Goal: Task Accomplishment & Management: Complete application form

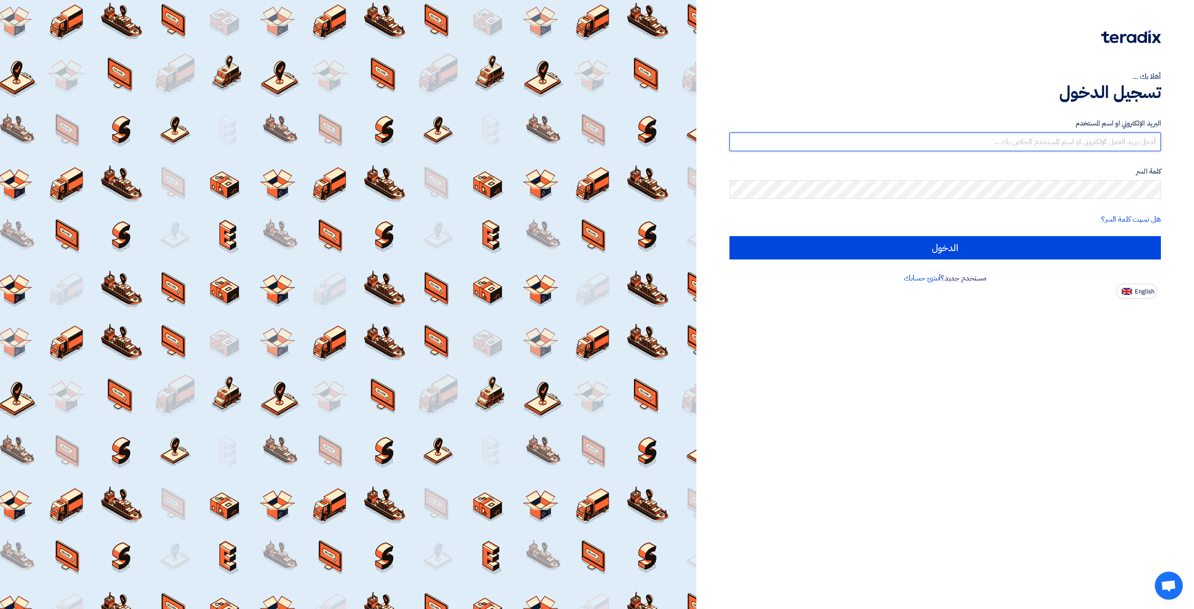
click at [1008, 145] on input "text" at bounding box center [944, 141] width 431 height 19
type input "[EMAIL_ADDRESS][DOMAIN_NAME]"
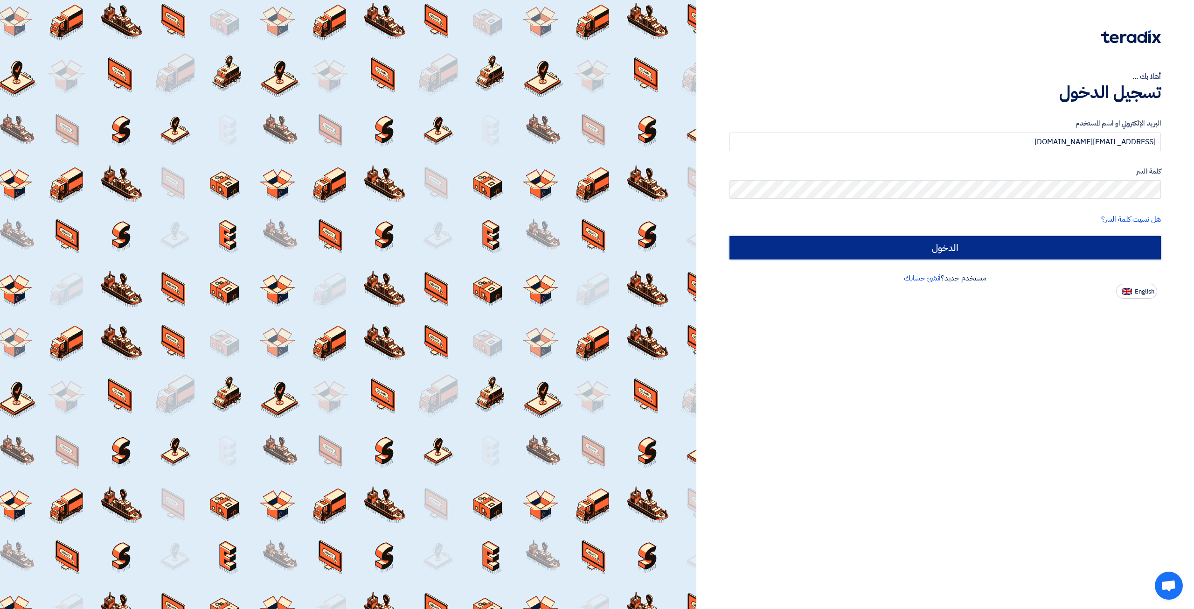
click at [936, 258] on input "الدخول" at bounding box center [944, 247] width 431 height 23
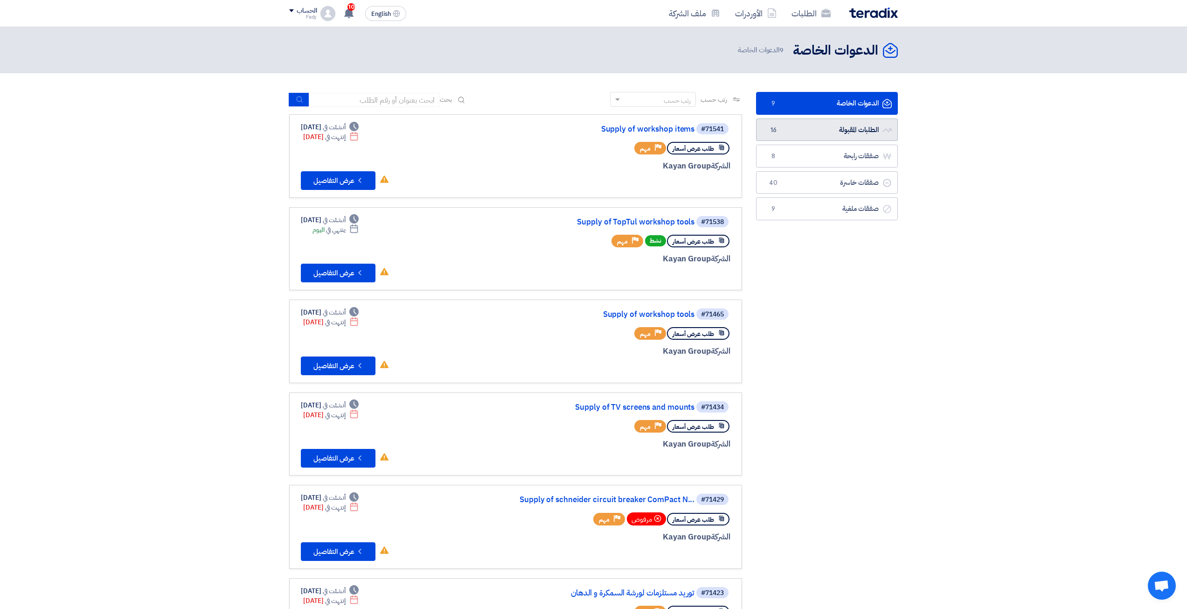
click at [811, 130] on link "الطلبات المقبولة الطلبات المقبولة 16" at bounding box center [827, 129] width 142 height 23
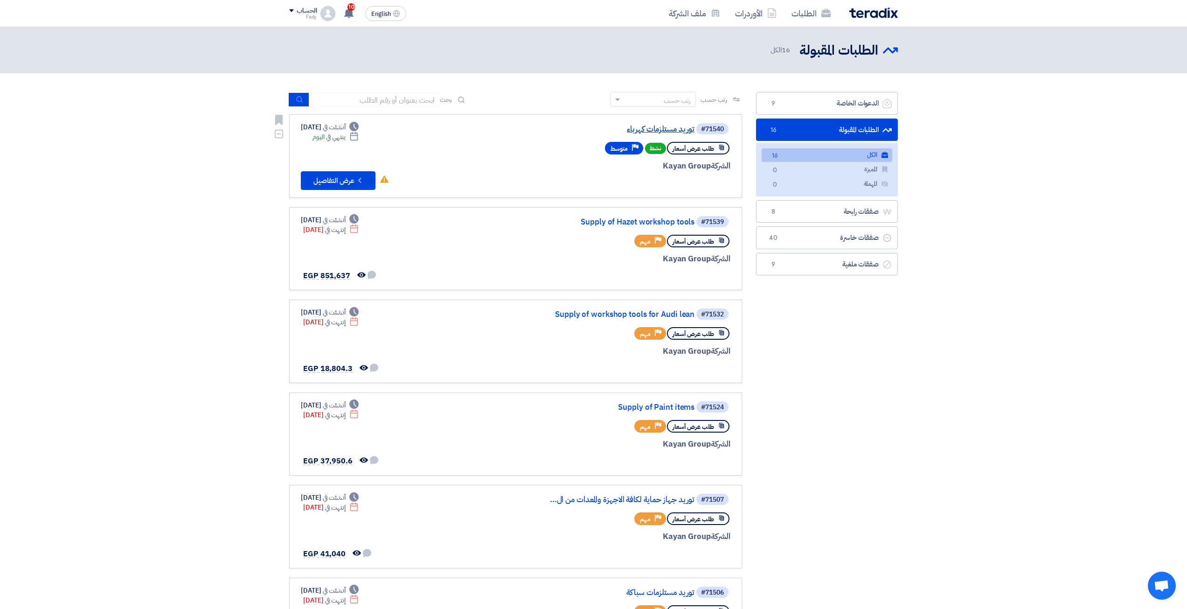
click at [664, 128] on link "توريد مستلزمات كهرباء" at bounding box center [601, 129] width 187 height 8
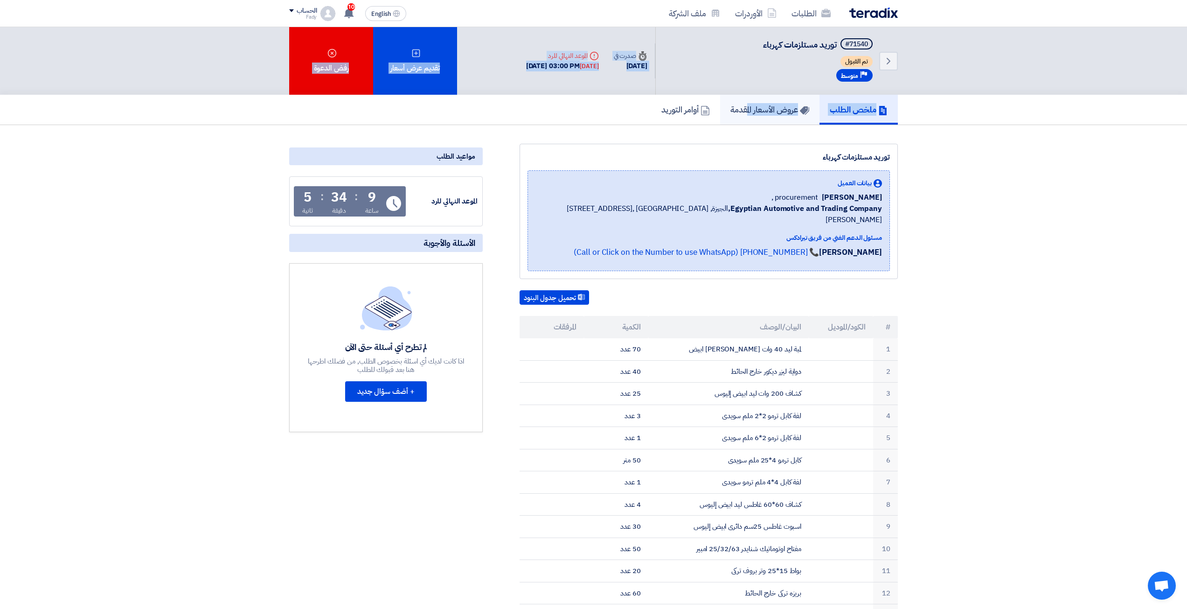
drag, startPoint x: 782, startPoint y: 94, endPoint x: 776, endPoint y: 107, distance: 14.2
click at [775, 110] on h5 "عروض الأسعار المقدمة" at bounding box center [769, 109] width 79 height 11
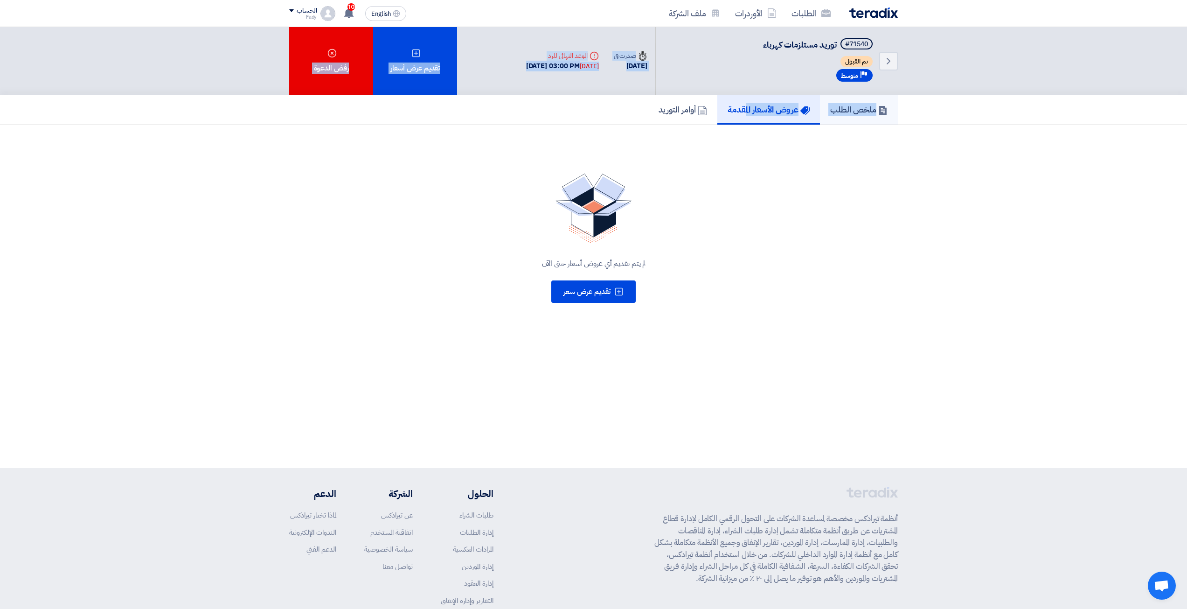
click at [831, 118] on link "ملخص الطلب" at bounding box center [859, 110] width 78 height 30
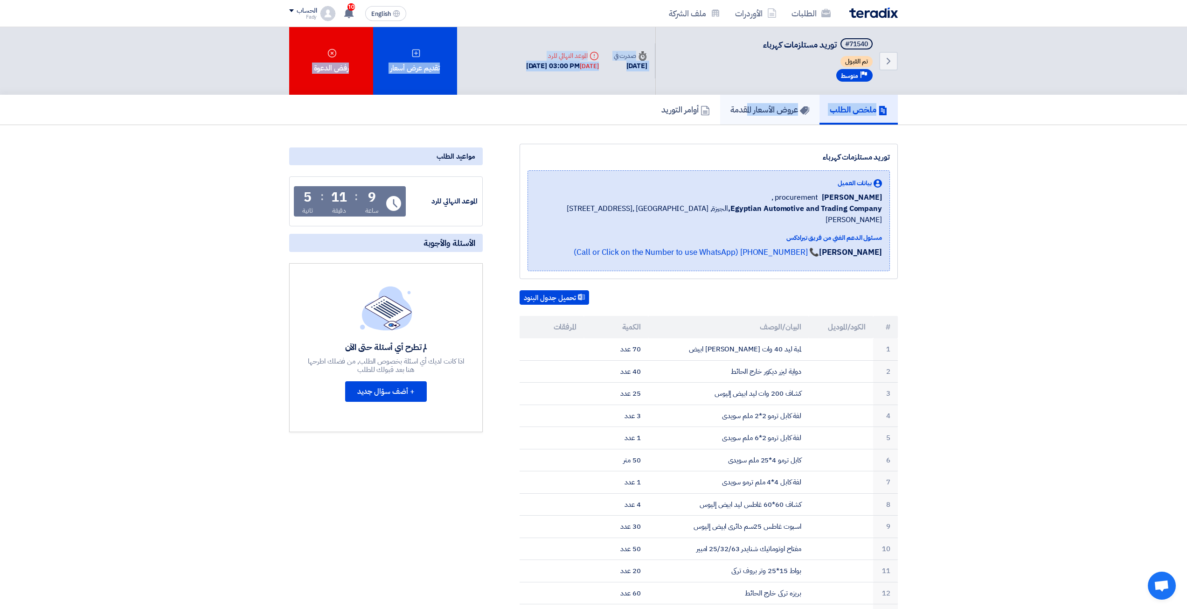
click at [771, 104] on h5 "عروض الأسعار المقدمة" at bounding box center [769, 109] width 79 height 11
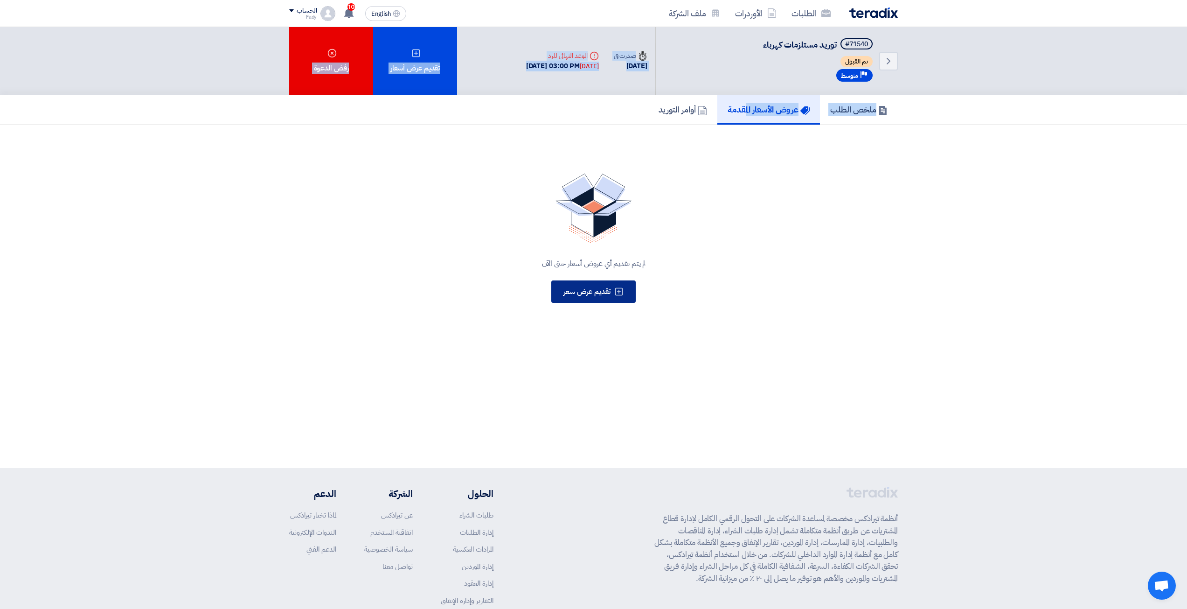
click at [607, 286] on span "تقديم عرض سعر" at bounding box center [586, 291] width 47 height 11
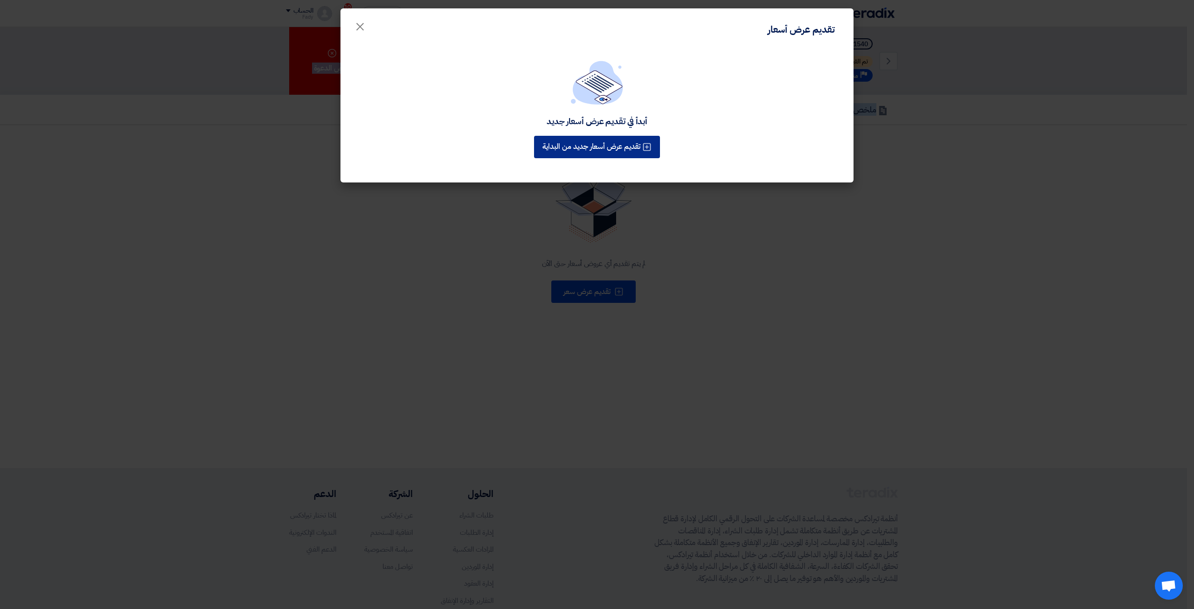
click at [584, 136] on button "تقديم عرض أسعار جديد من البداية" at bounding box center [597, 147] width 126 height 22
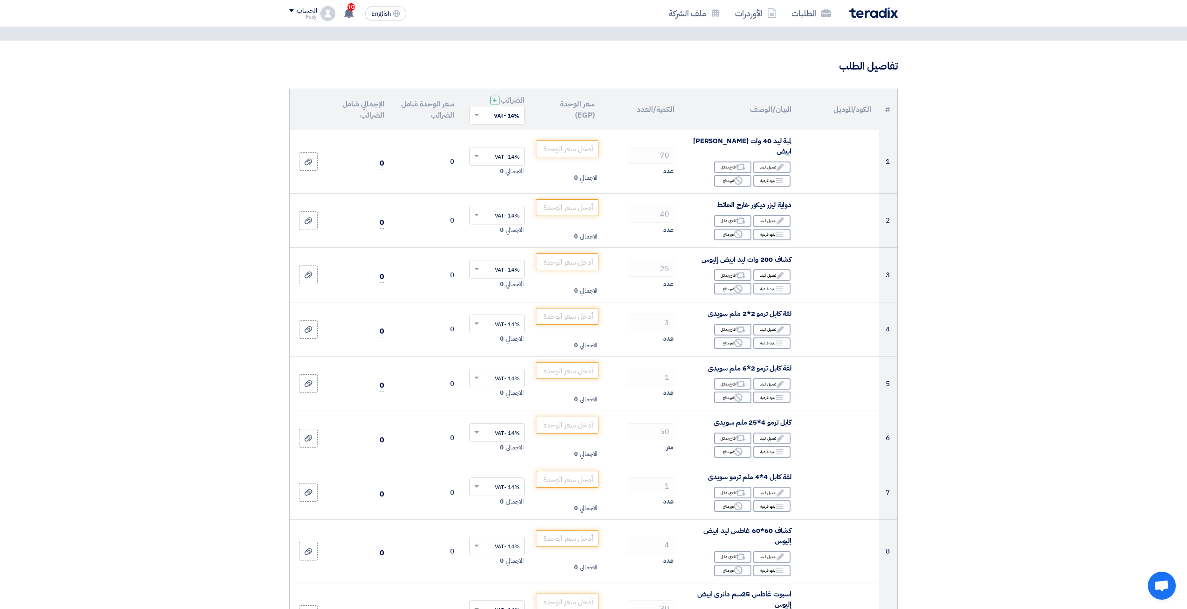
scroll to position [47, 0]
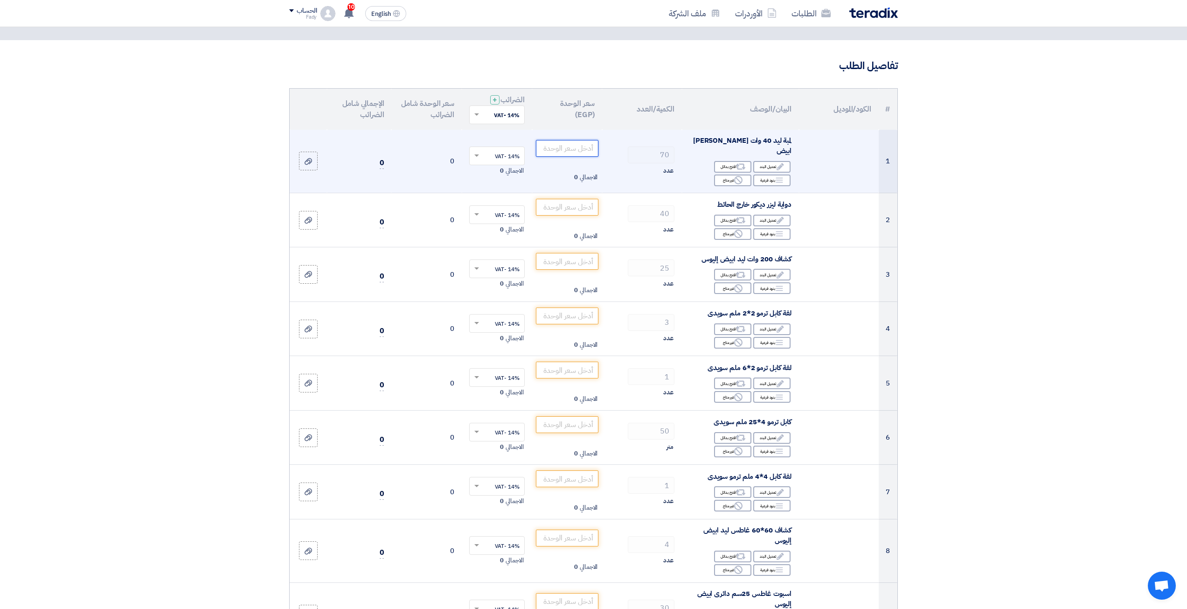
click at [548, 143] on input "number" at bounding box center [567, 148] width 63 height 17
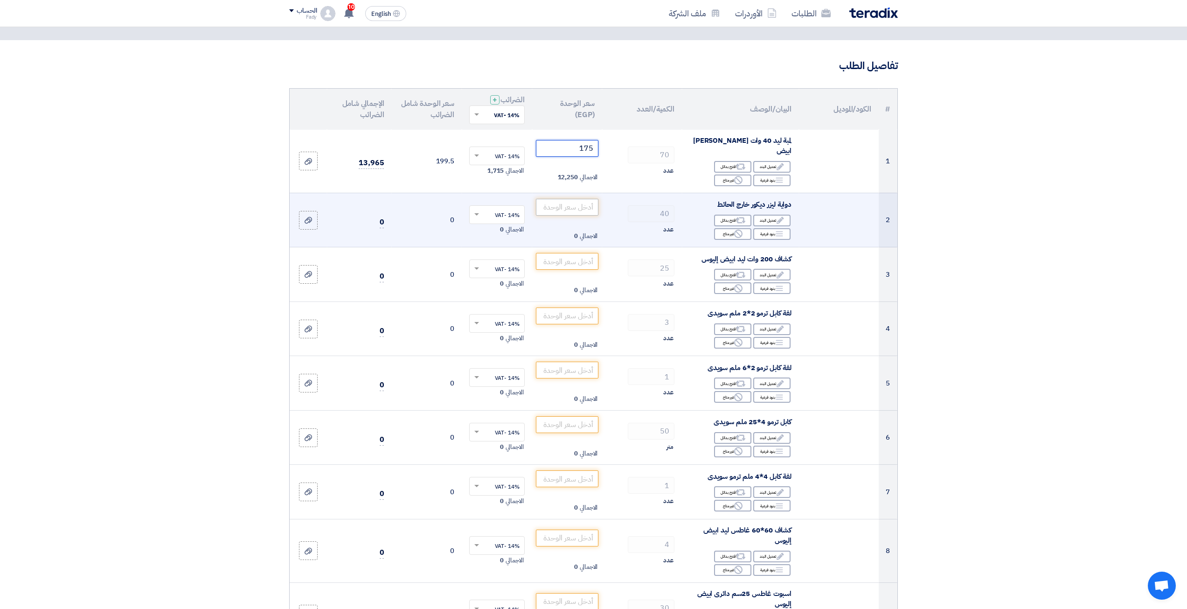
type input "175"
click at [577, 199] on input "number" at bounding box center [567, 207] width 63 height 17
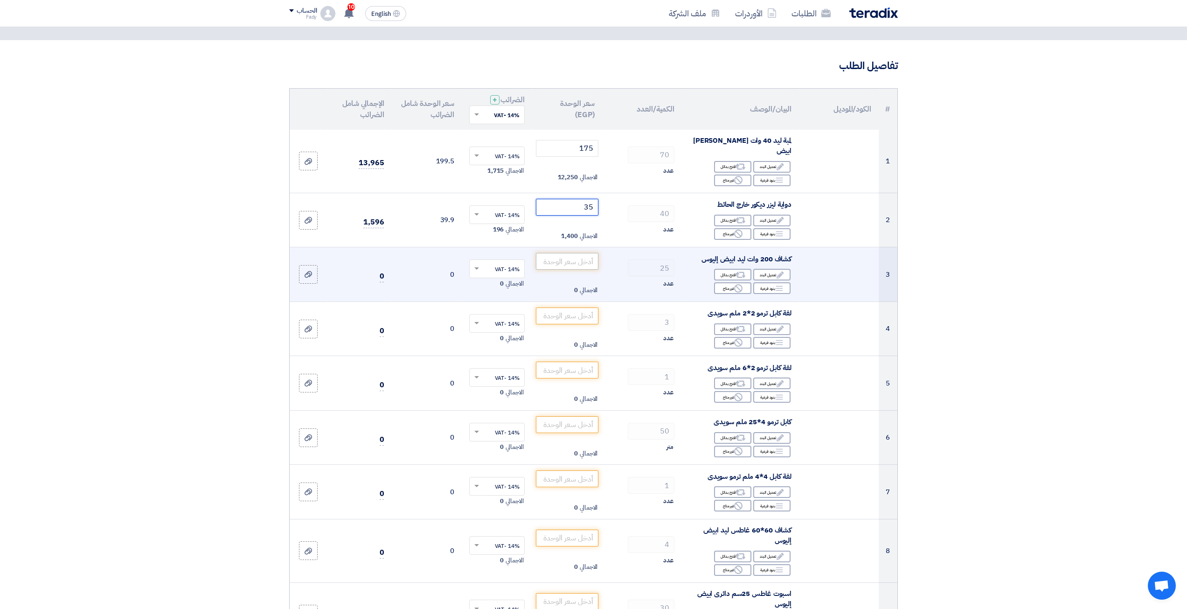
type input "35"
click at [563, 253] on input "number" at bounding box center [567, 261] width 63 height 17
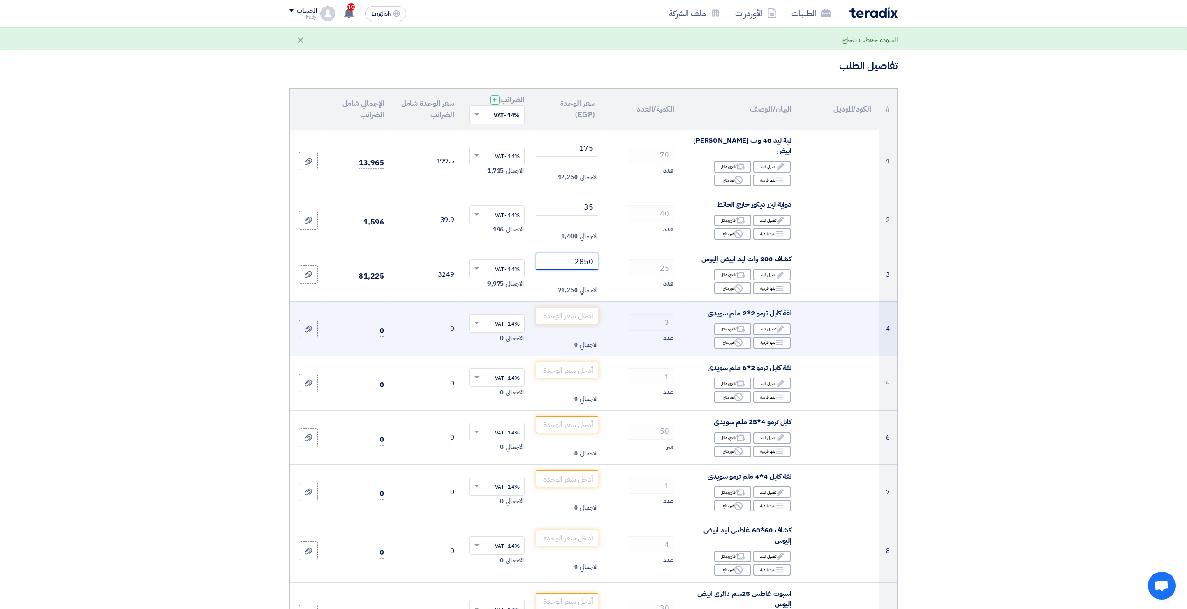
type input "2850"
click at [577, 307] on input "number" at bounding box center [567, 315] width 63 height 17
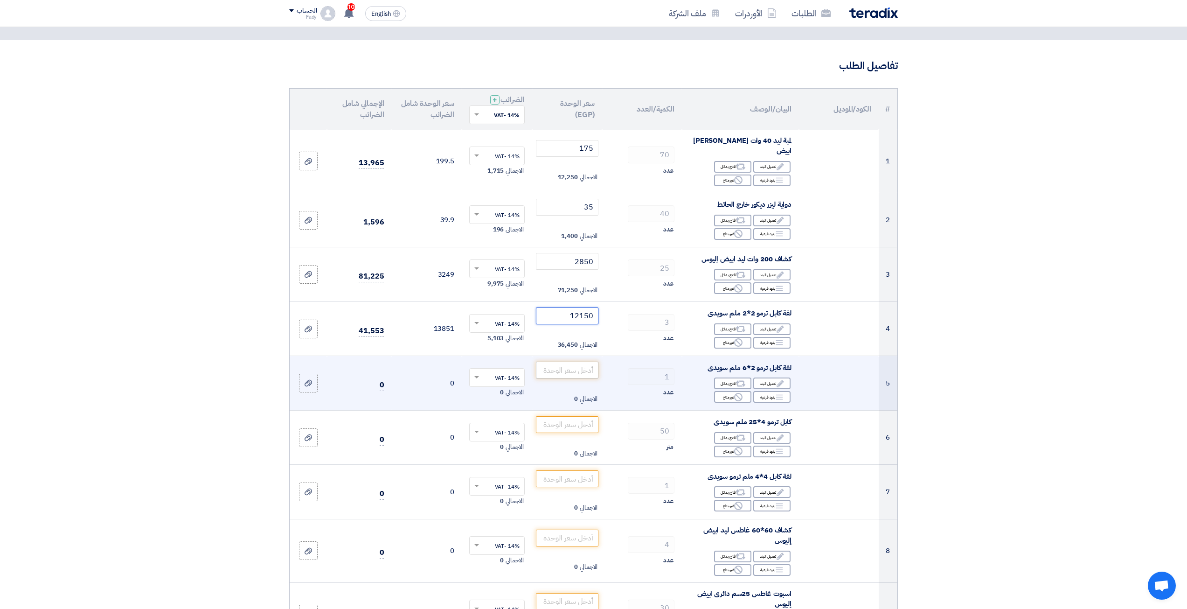
type input "12150"
click at [568, 361] on input "number" at bounding box center [567, 369] width 63 height 17
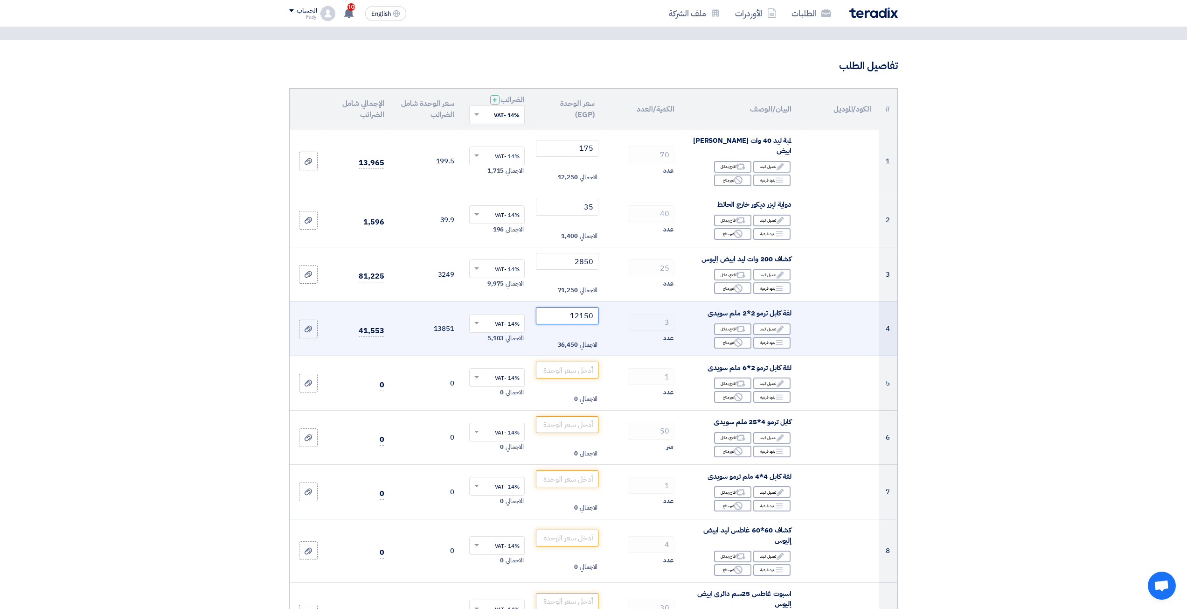
click at [587, 307] on input "12150" at bounding box center [567, 315] width 63 height 17
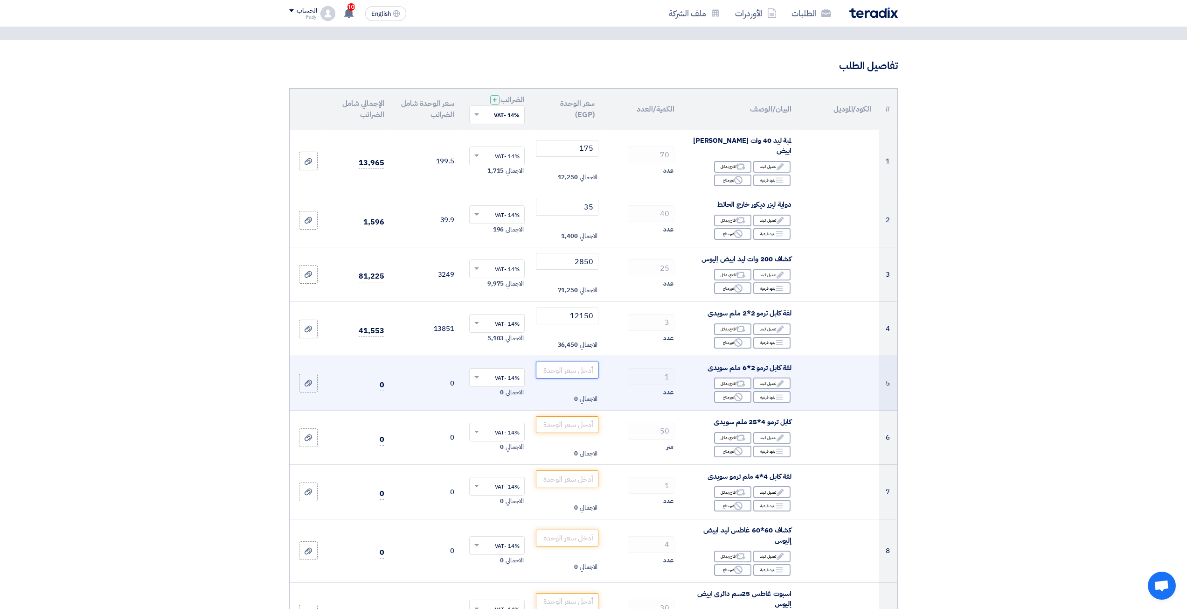
click at [579, 361] on input "number" at bounding box center [567, 369] width 63 height 17
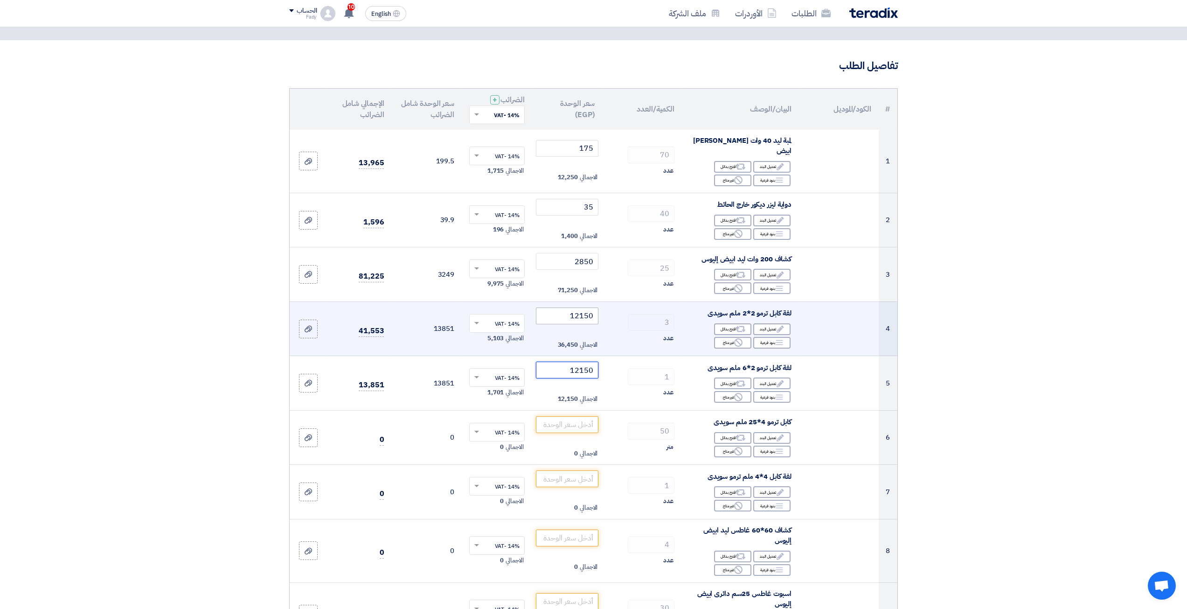
type input "12150"
click at [586, 307] on input "12150" at bounding box center [567, 315] width 63 height 17
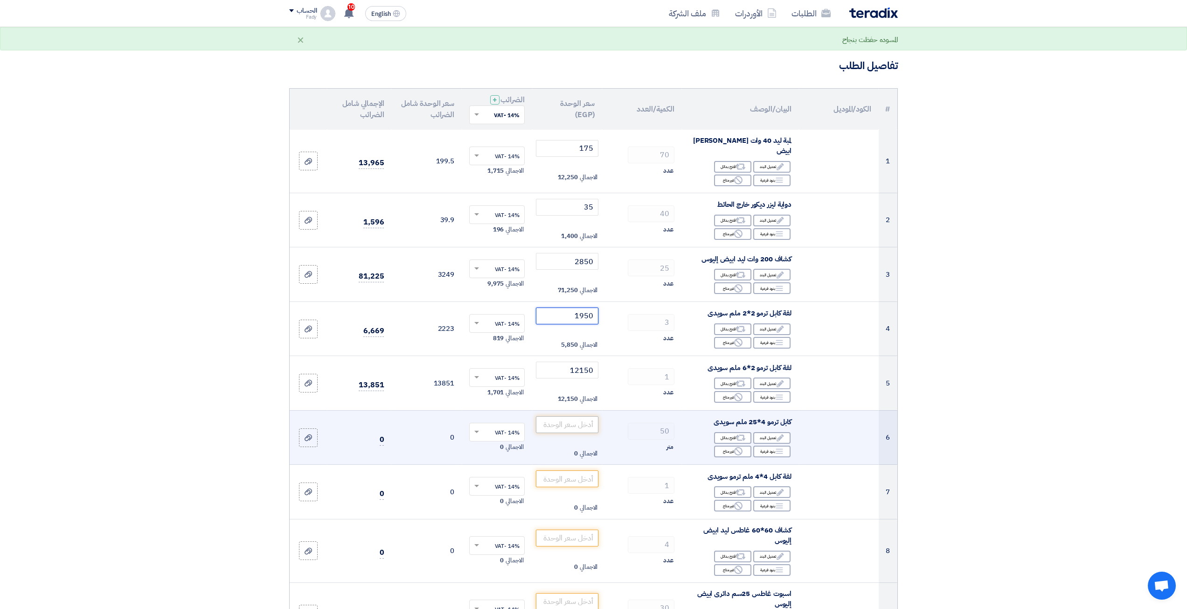
type input "1950"
click at [576, 416] on input "number" at bounding box center [567, 424] width 63 height 17
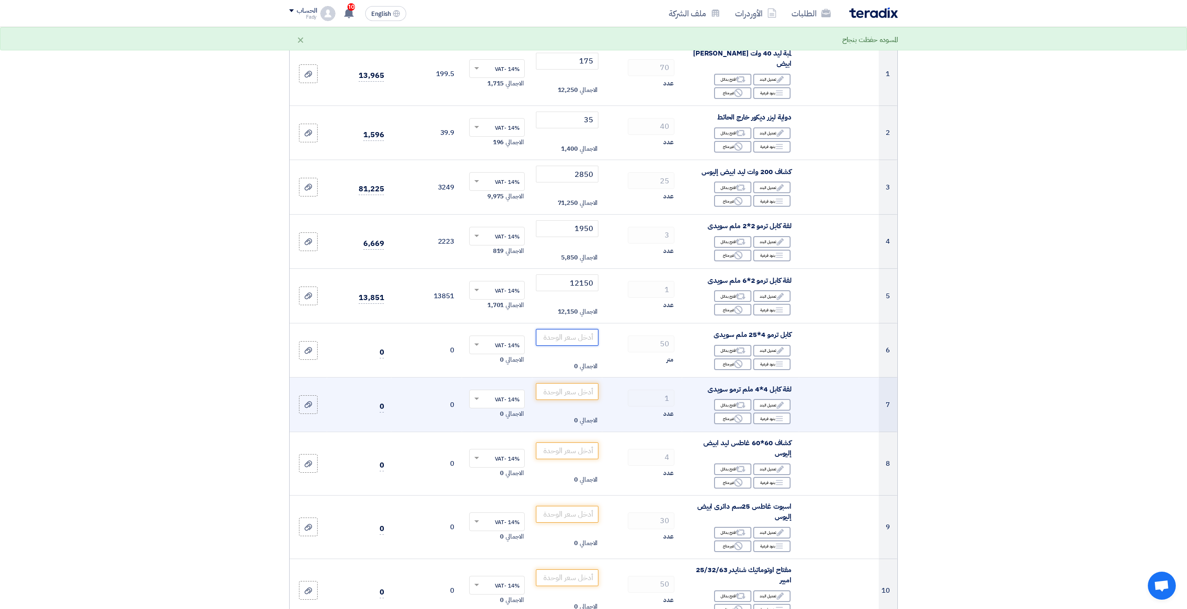
scroll to position [140, 0]
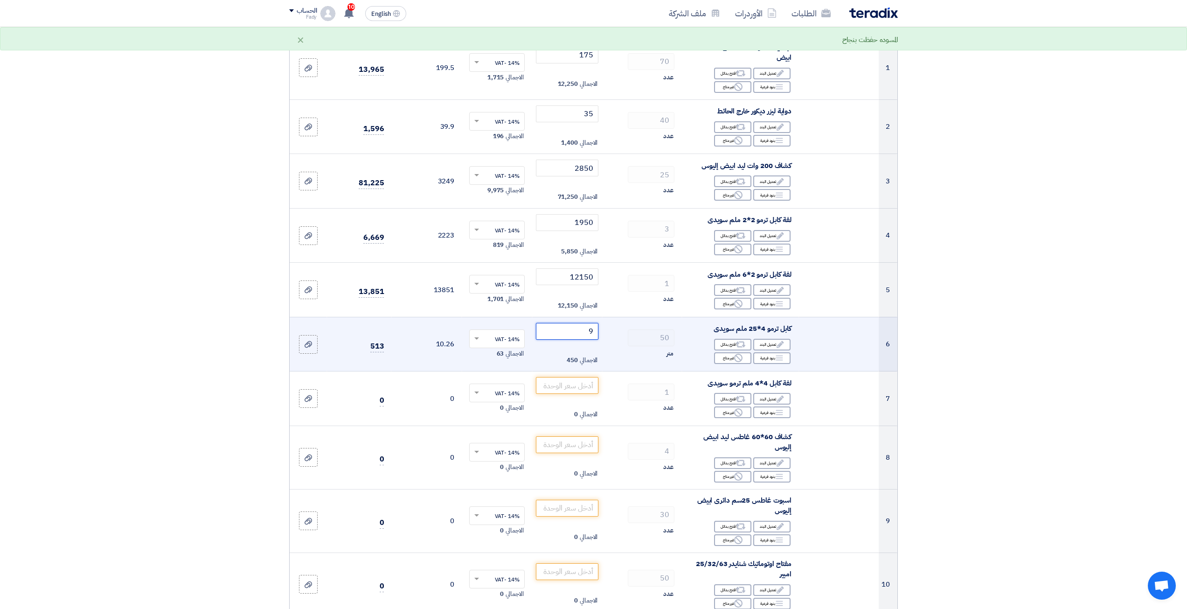
click at [593, 324] on input "9" at bounding box center [567, 331] width 63 height 17
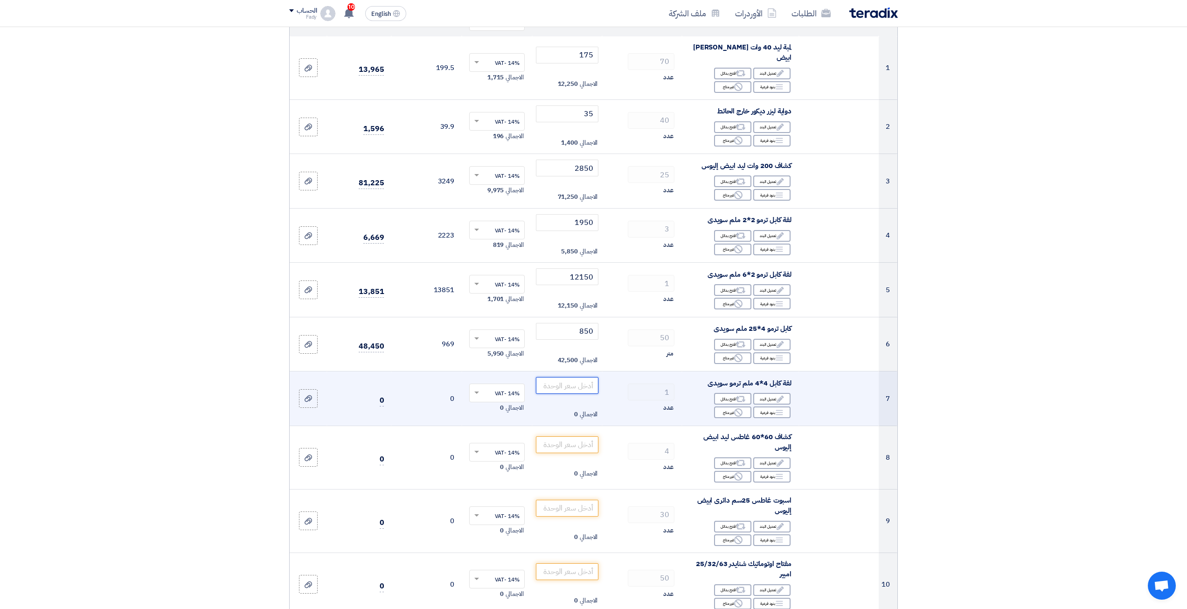
click at [582, 377] on input "number" at bounding box center [567, 385] width 63 height 17
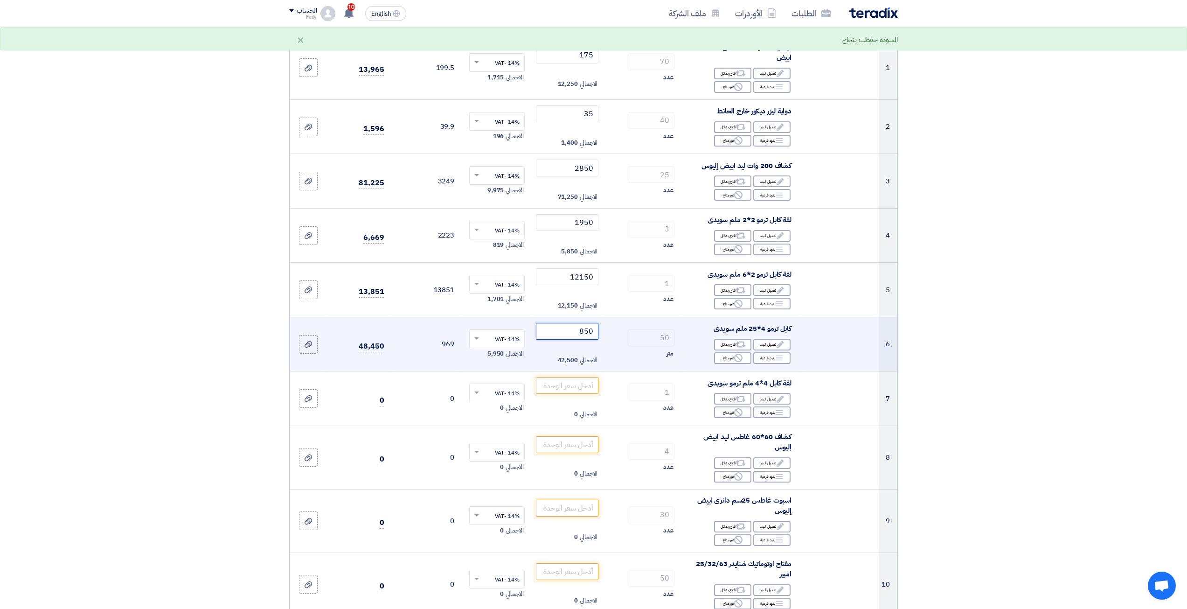
click at [590, 327] on input "850" at bounding box center [567, 331] width 63 height 17
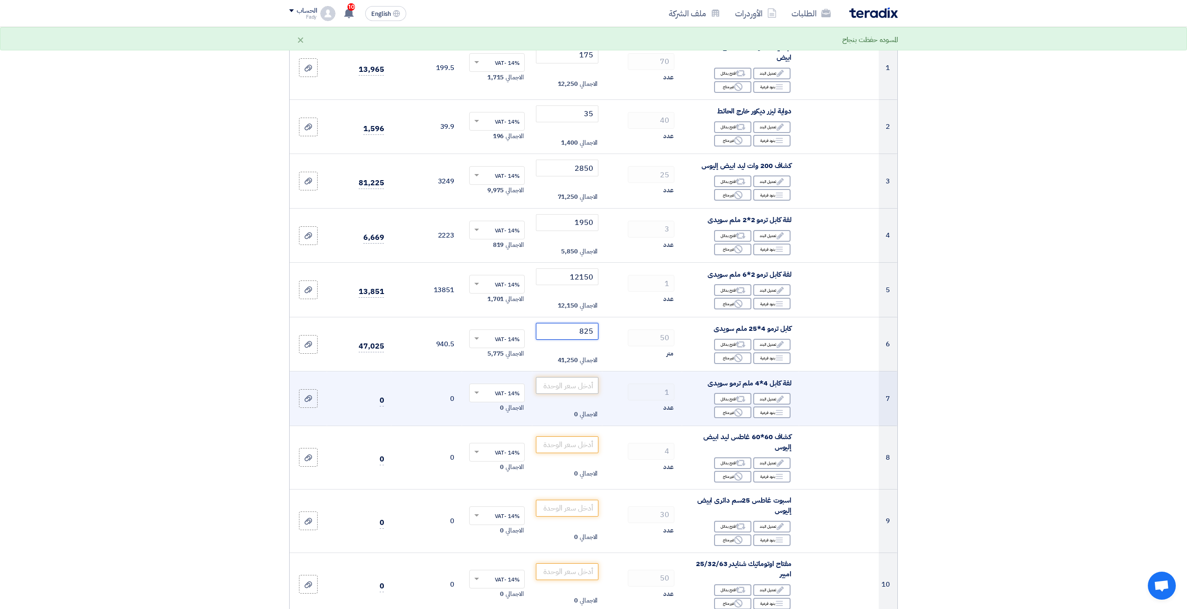
type input "825"
click at [573, 377] on input "number" at bounding box center [567, 385] width 63 height 17
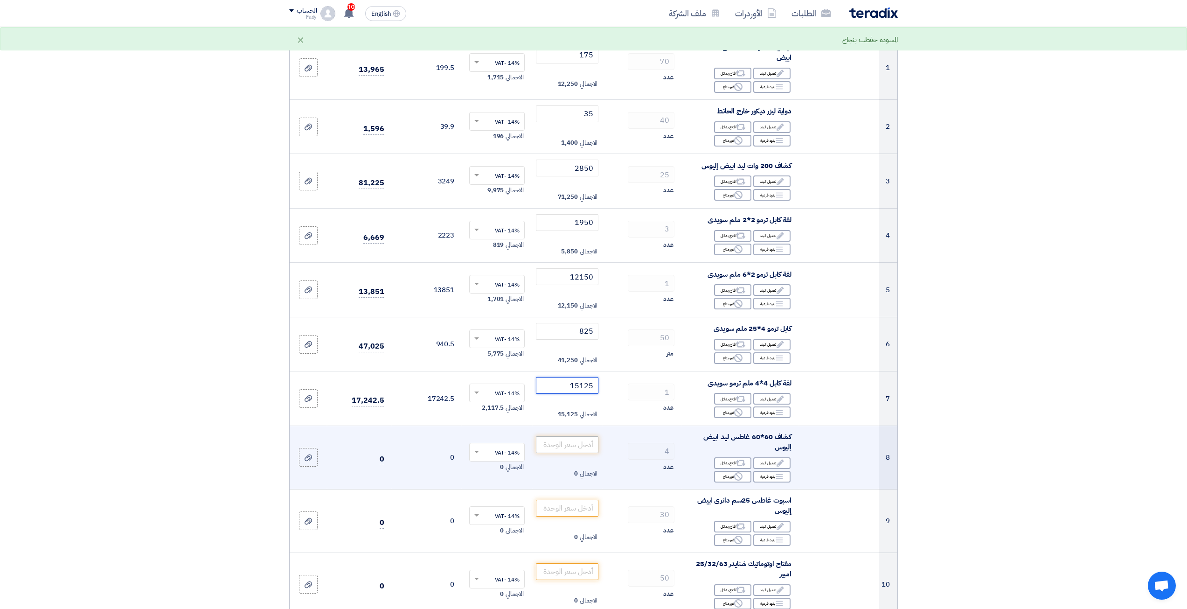
type input "15125"
click at [574, 436] on input "number" at bounding box center [567, 444] width 63 height 17
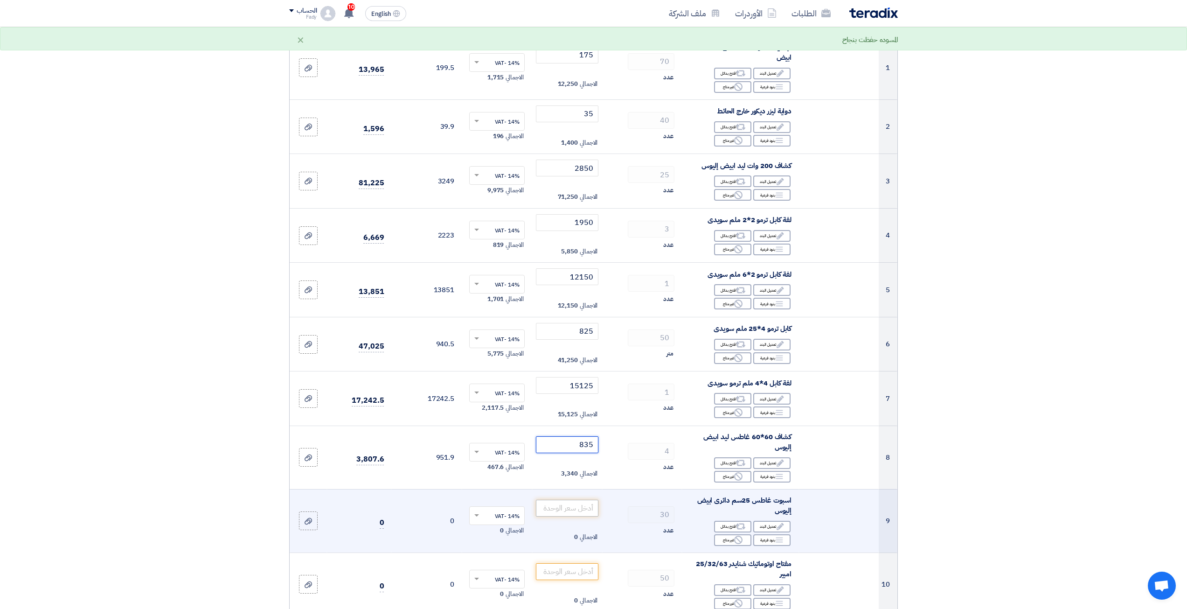
type input "835"
click at [573, 501] on input "number" at bounding box center [567, 507] width 63 height 17
click at [588, 499] on input "220" at bounding box center [567, 507] width 63 height 17
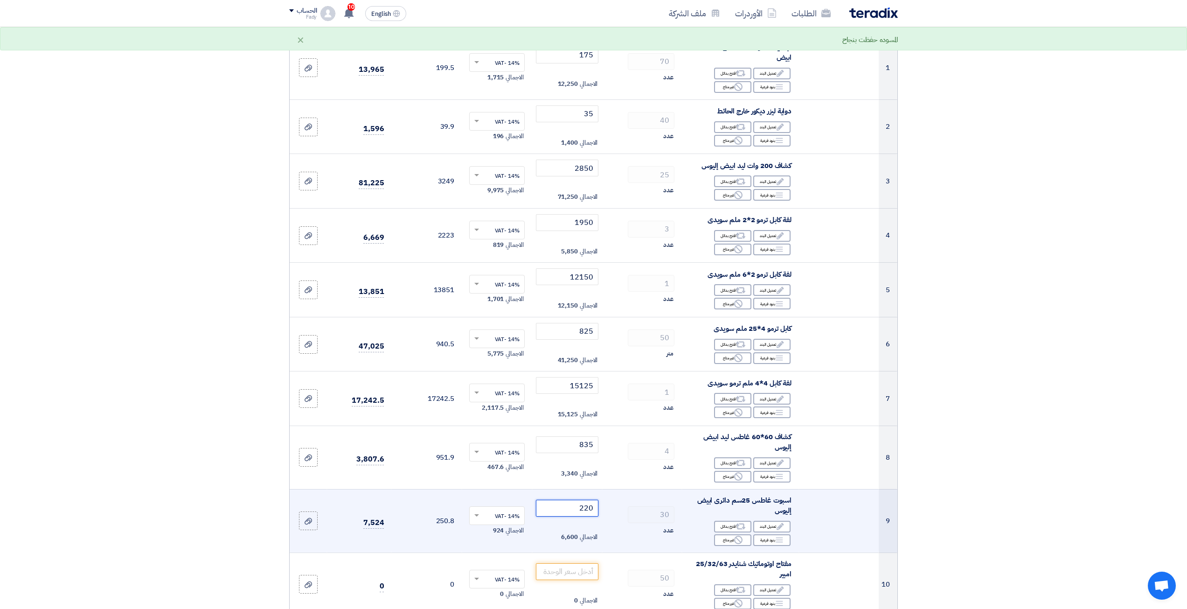
click at [582, 502] on input "220" at bounding box center [567, 507] width 63 height 17
click at [585, 501] on input "220" at bounding box center [567, 507] width 63 height 17
click at [588, 501] on input "220" at bounding box center [567, 507] width 63 height 17
click at [588, 500] on input "220" at bounding box center [567, 507] width 63 height 17
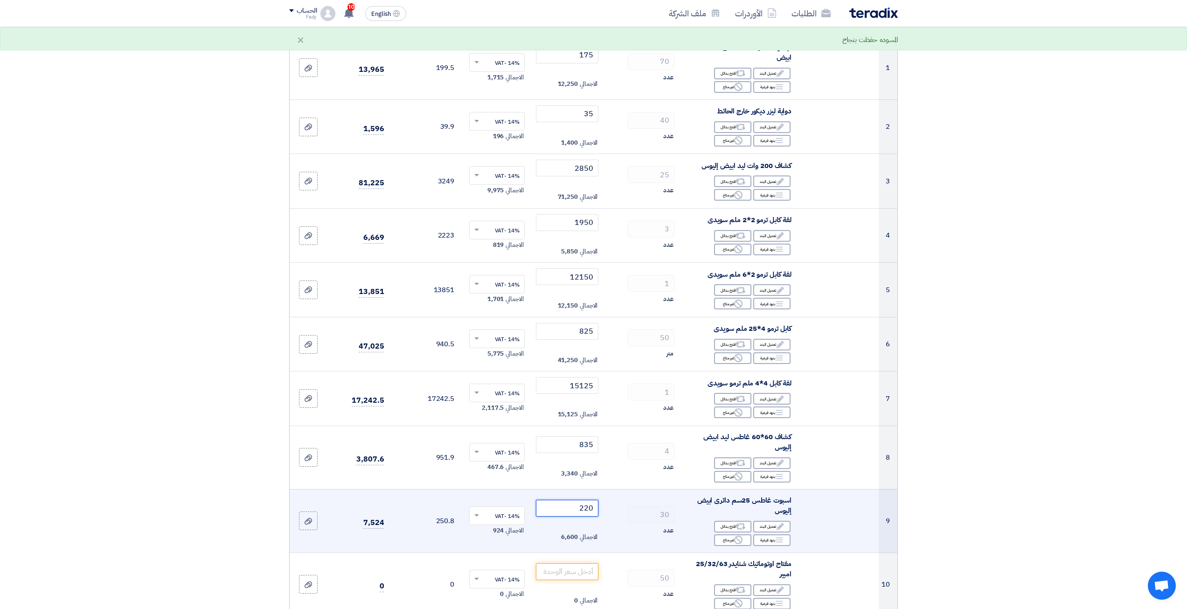
drag, startPoint x: 583, startPoint y: 496, endPoint x: 601, endPoint y: 499, distance: 17.9
click at [601, 499] on td "220 الاجمالي 6,600" at bounding box center [567, 520] width 70 height 63
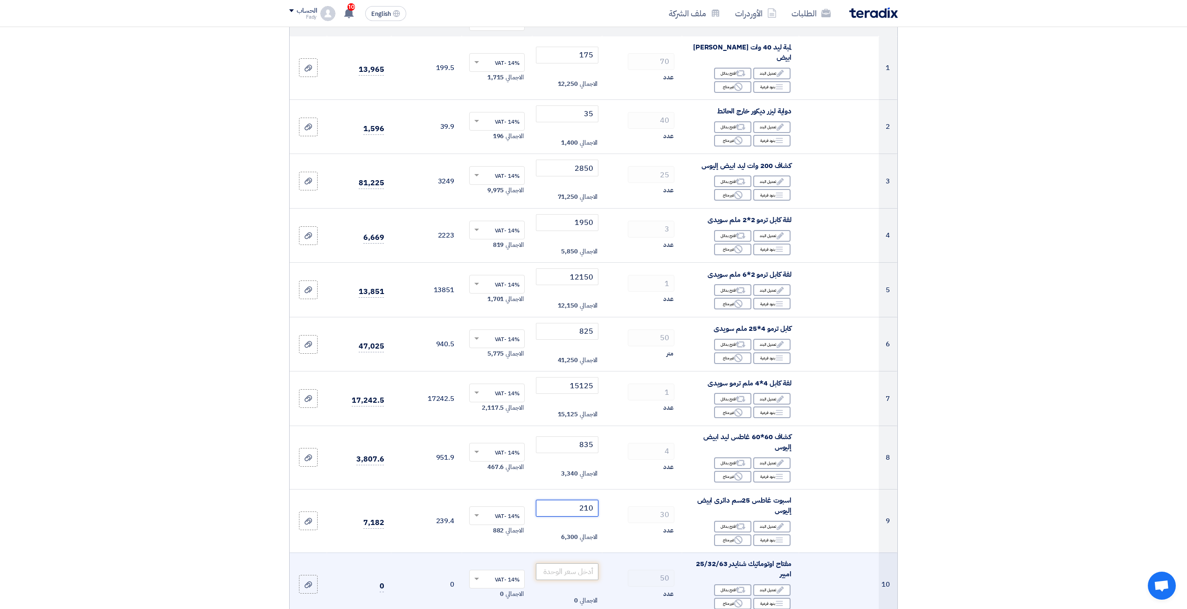
type input "210"
click at [579, 563] on input "number" at bounding box center [567, 571] width 63 height 17
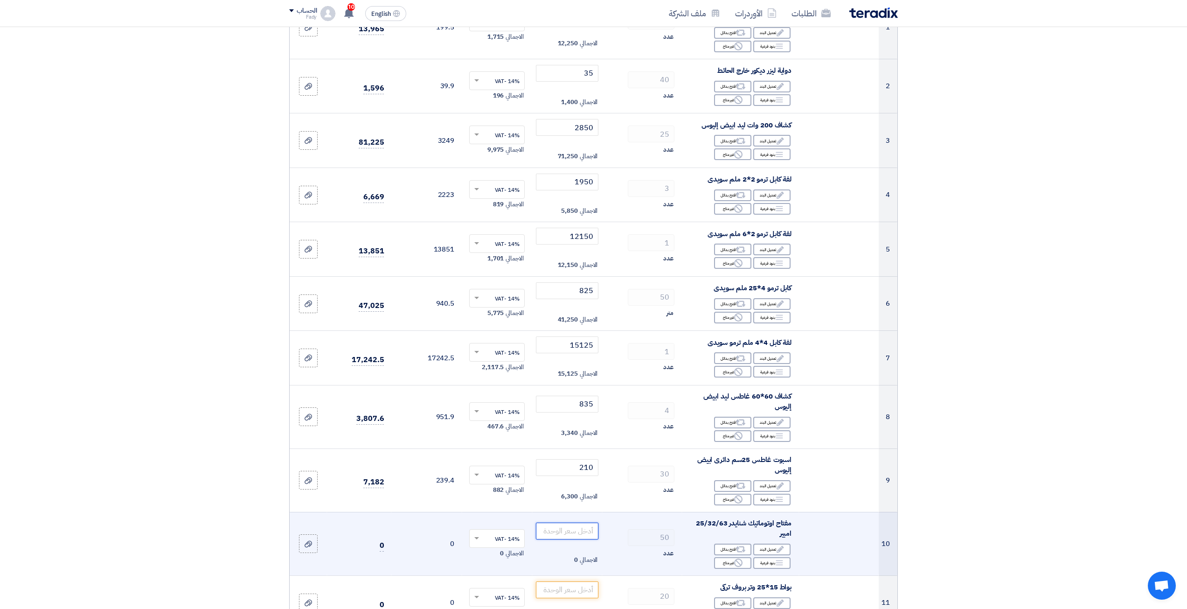
scroll to position [187, 0]
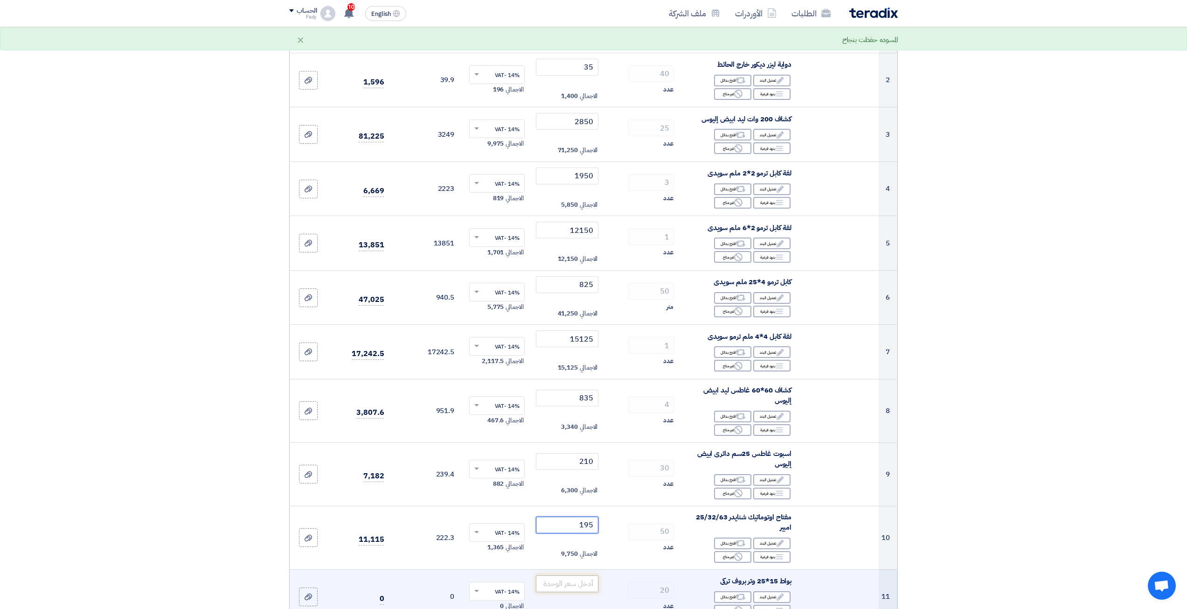
type input "195"
click at [574, 575] on input "number" at bounding box center [567, 583] width 63 height 17
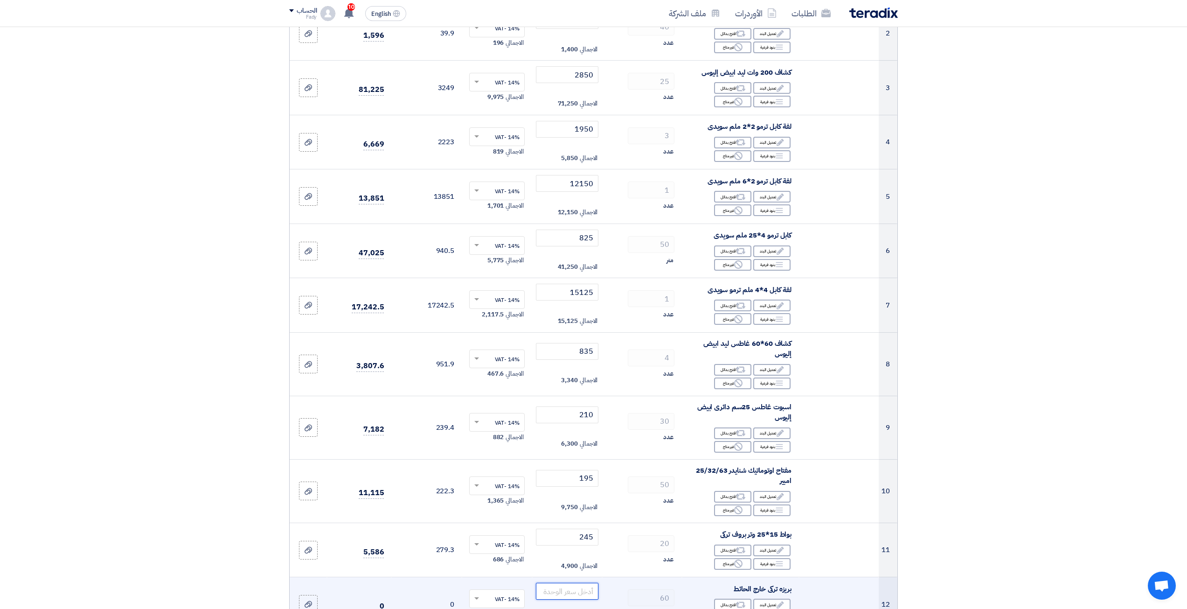
click at [576, 583] on input "number" at bounding box center [567, 590] width 63 height 17
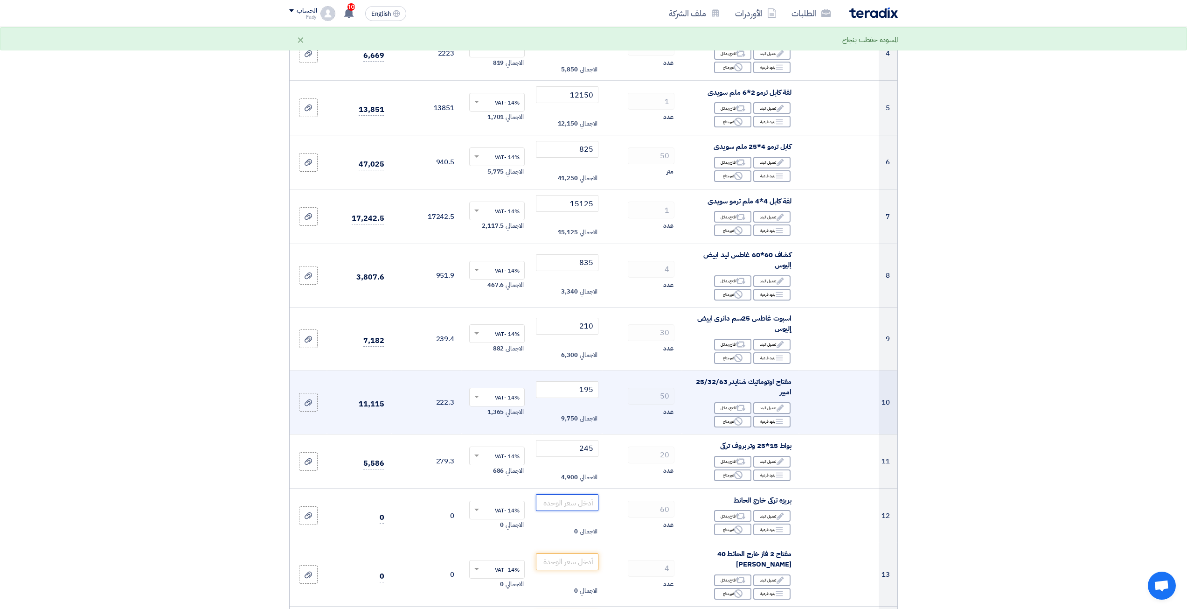
scroll to position [326, 0]
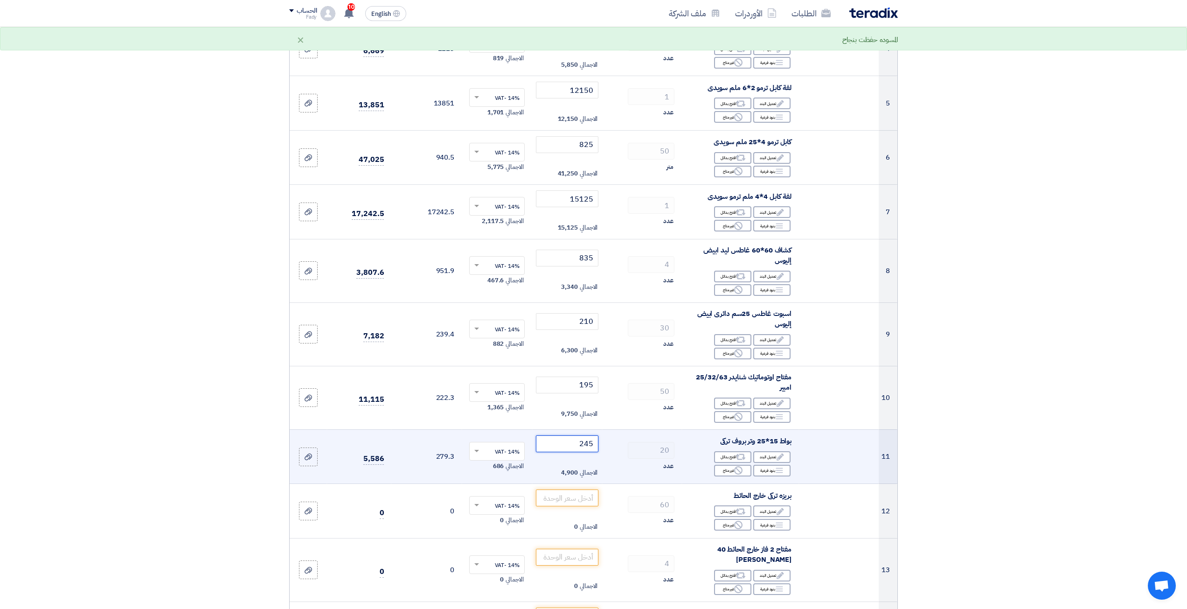
drag, startPoint x: 589, startPoint y: 435, endPoint x: 598, endPoint y: 435, distance: 9.3
click at [598, 435] on input "245" at bounding box center [567, 443] width 63 height 17
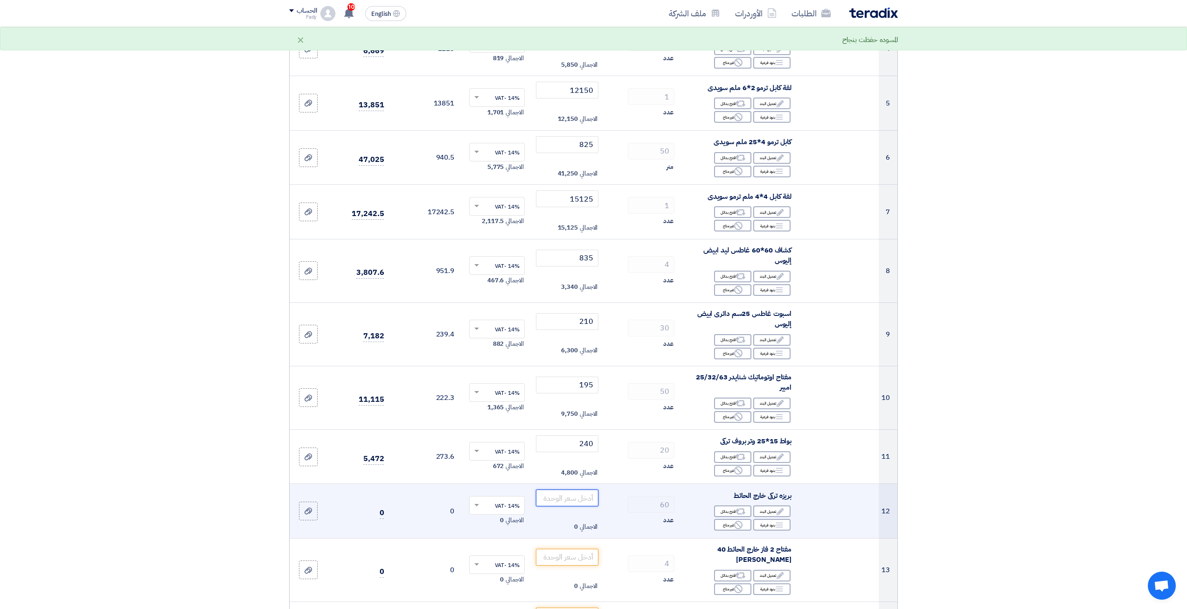
click at [588, 490] on input "number" at bounding box center [567, 497] width 63 height 17
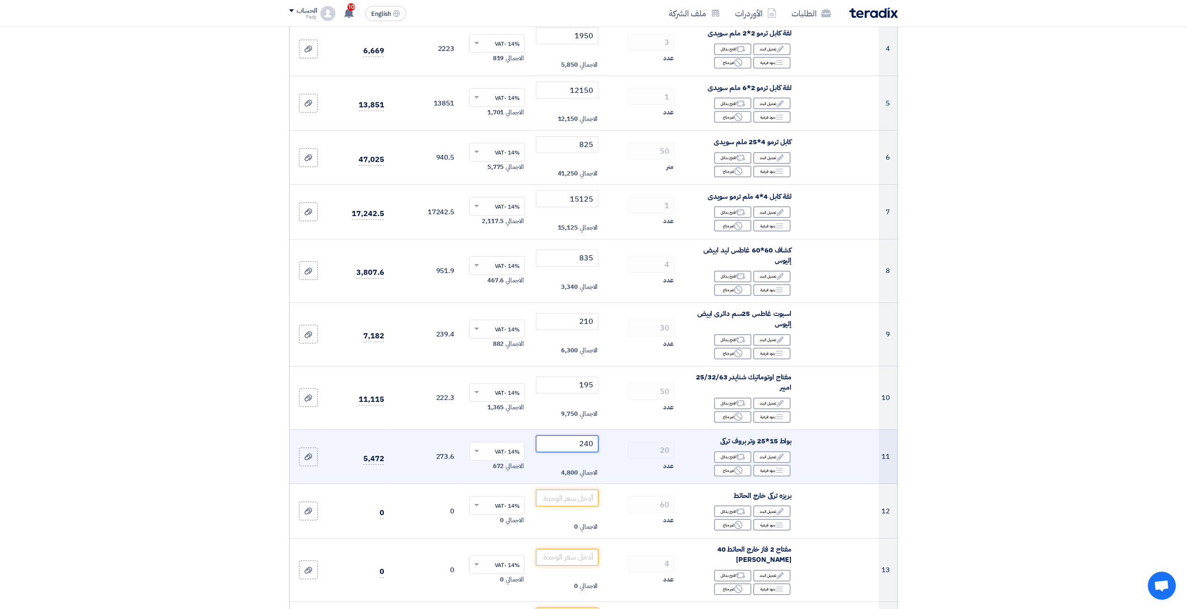
click at [632, 434] on tr "11 بواط 15*25 وتر بروف تركى Edit تعديل البند Alternative اقترح بدائل Breakdown …" at bounding box center [594, 456] width 608 height 55
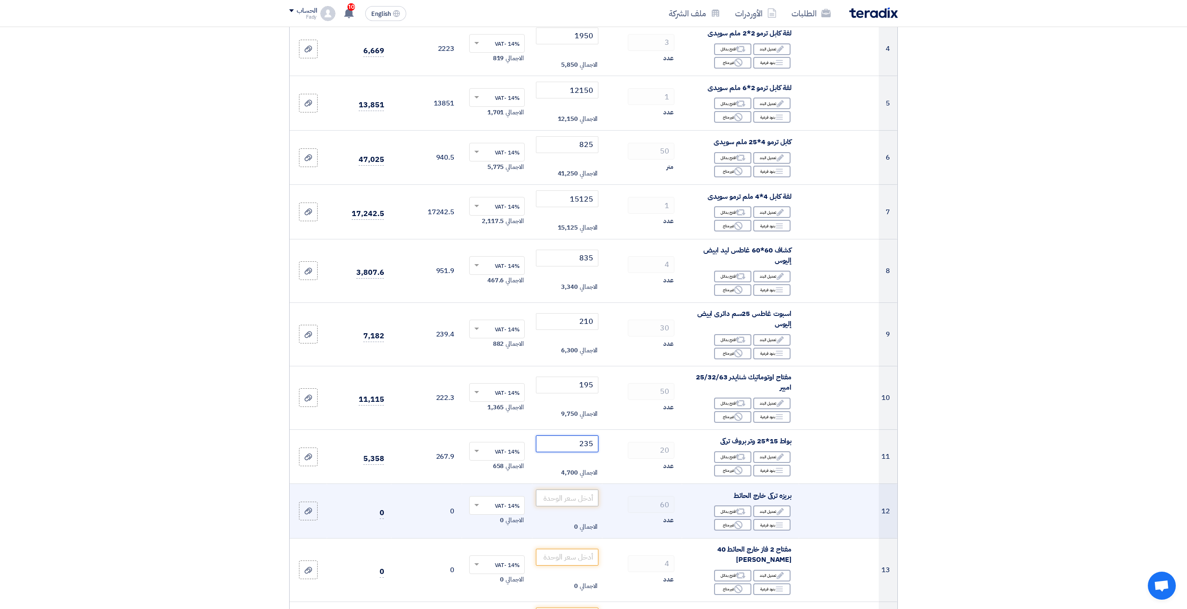
type input "235"
click at [572, 489] on input "number" at bounding box center [567, 497] width 63 height 17
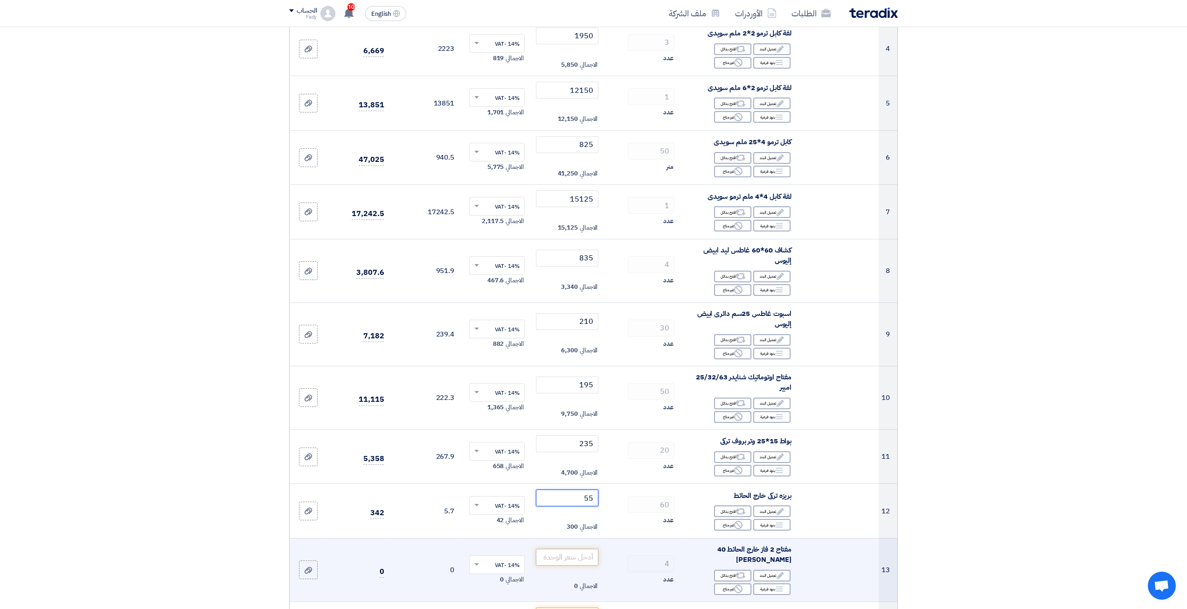
type input "55"
click at [560, 554] on input "number" at bounding box center [567, 556] width 63 height 17
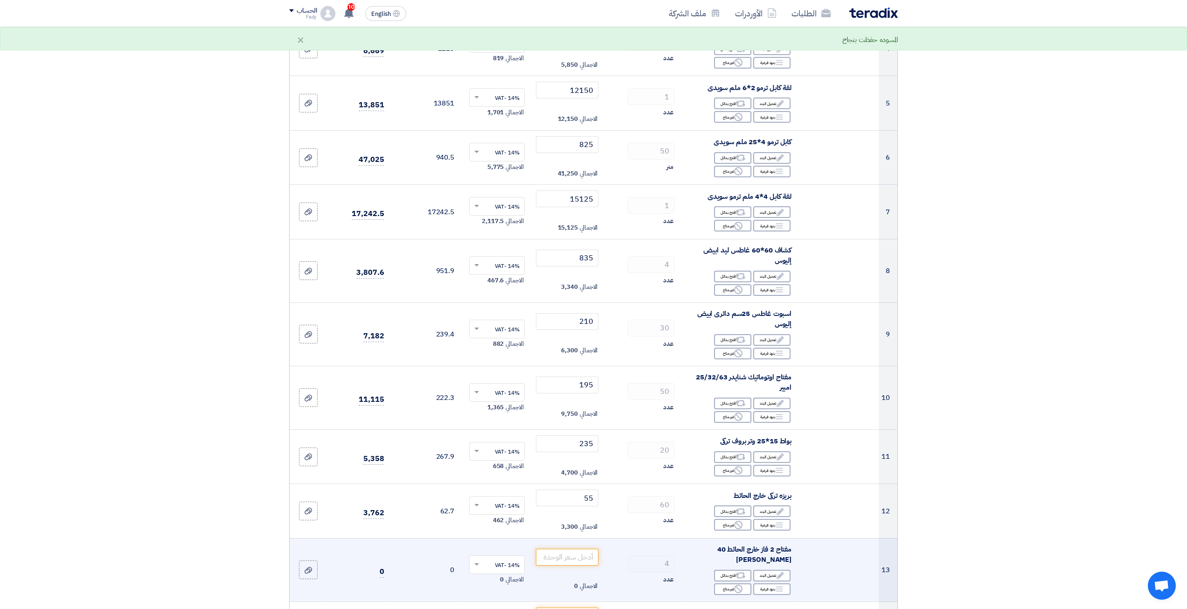
click at [657, 538] on td "4 عدد" at bounding box center [642, 569] width 80 height 63
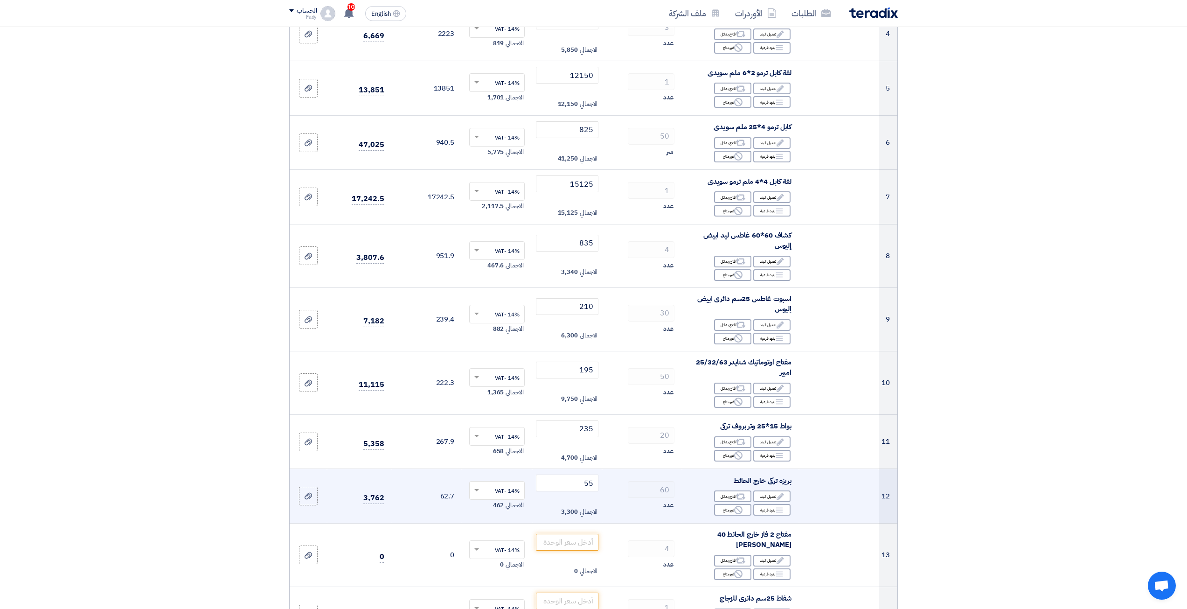
scroll to position [373, 0]
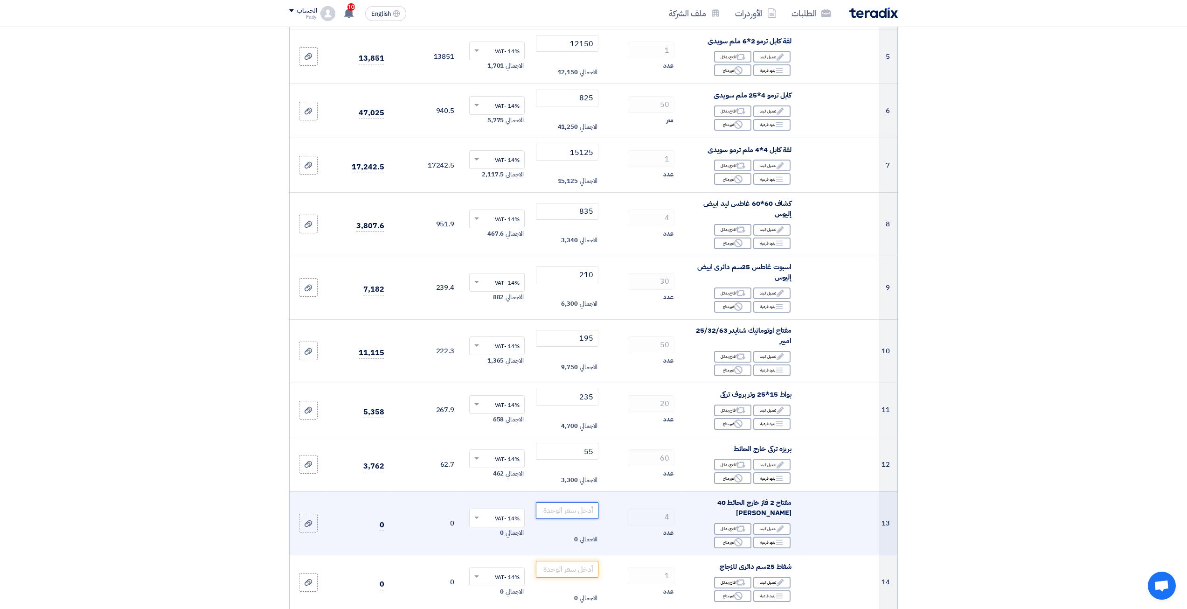
click at [590, 507] on input "number" at bounding box center [567, 510] width 63 height 17
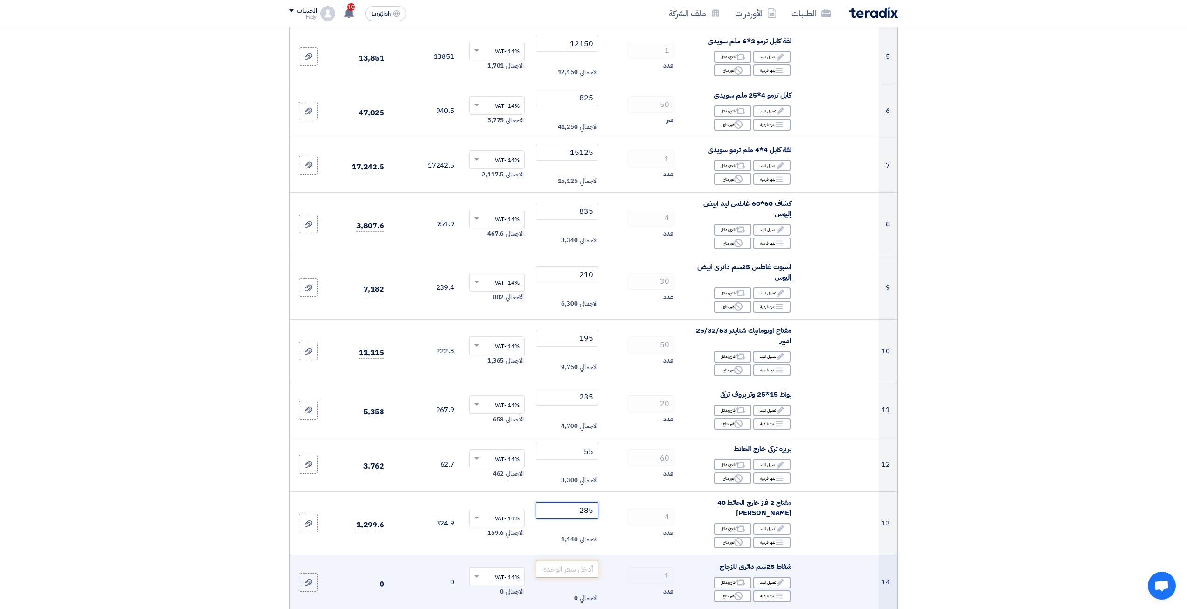
type input "285"
click at [573, 561] on input "number" at bounding box center [567, 569] width 63 height 17
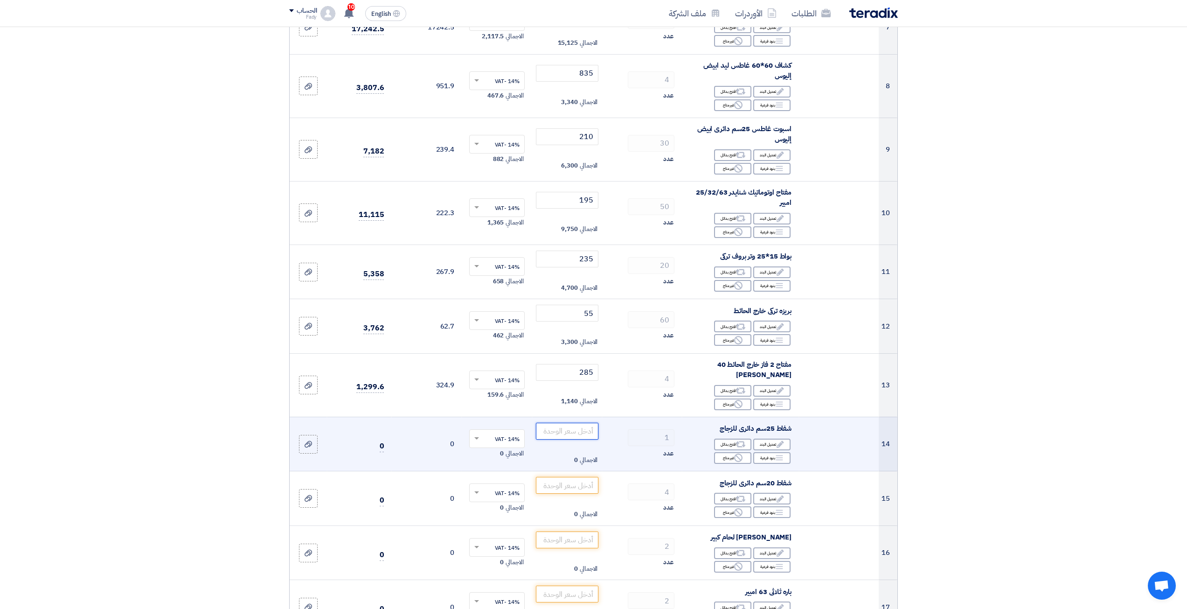
scroll to position [513, 0]
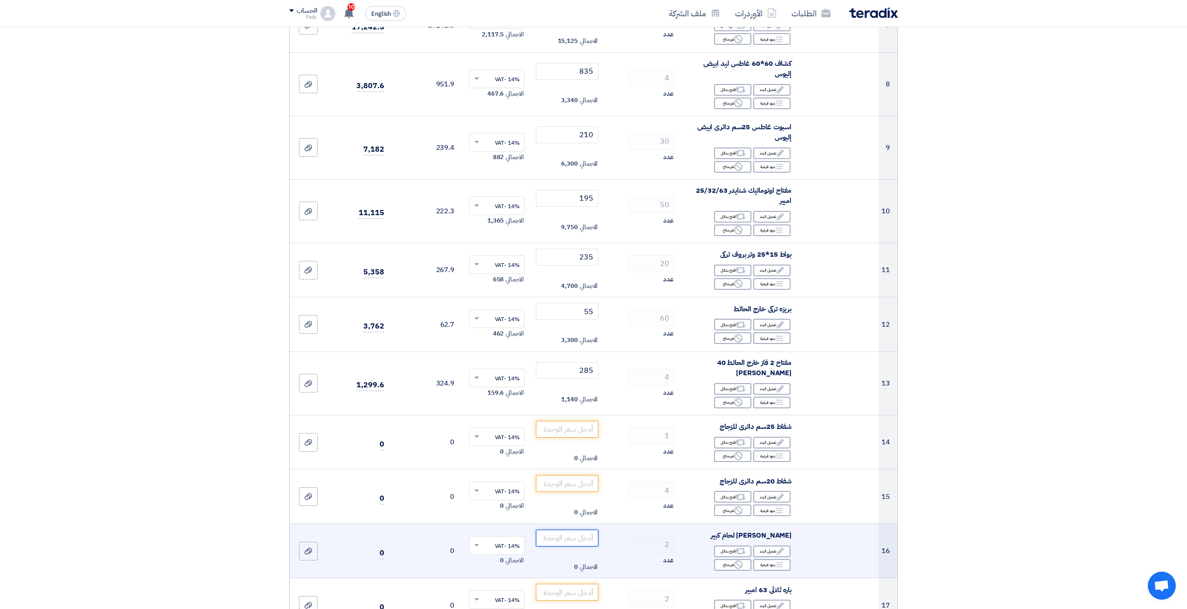
click at [568, 529] on input "number" at bounding box center [567, 537] width 63 height 17
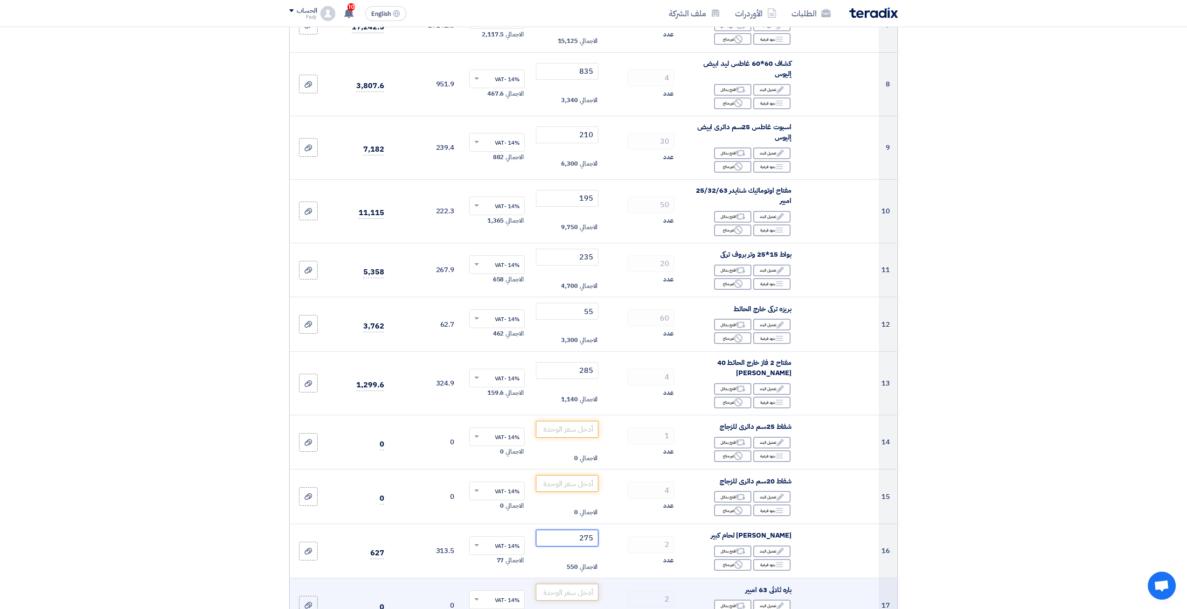
type input "275"
click at [571, 583] on input "number" at bounding box center [567, 591] width 63 height 17
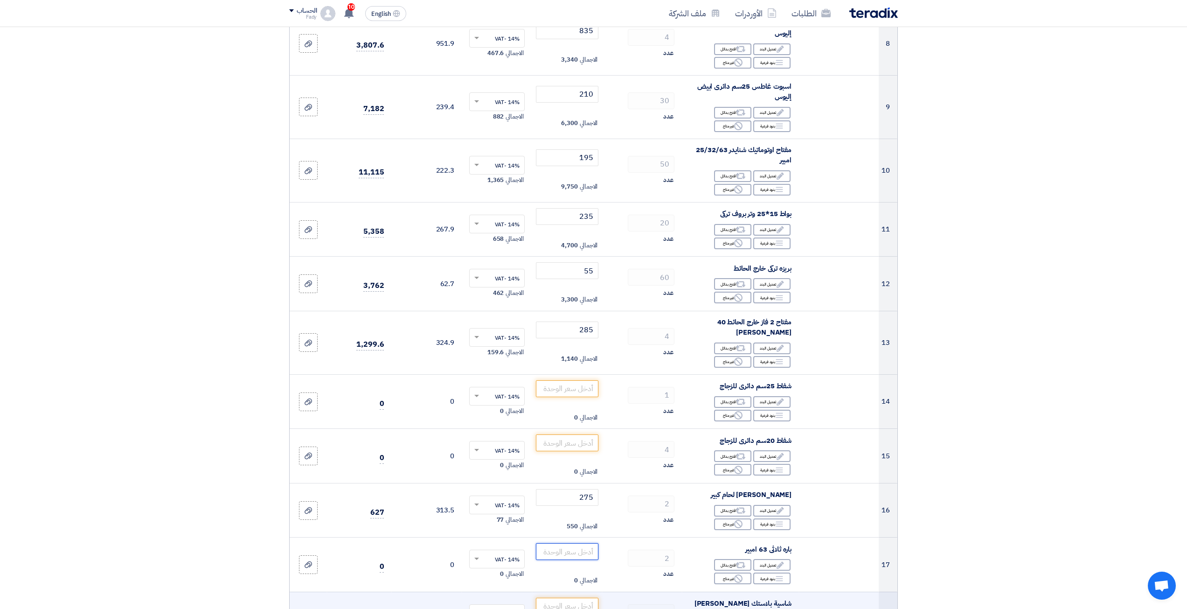
scroll to position [560, 0]
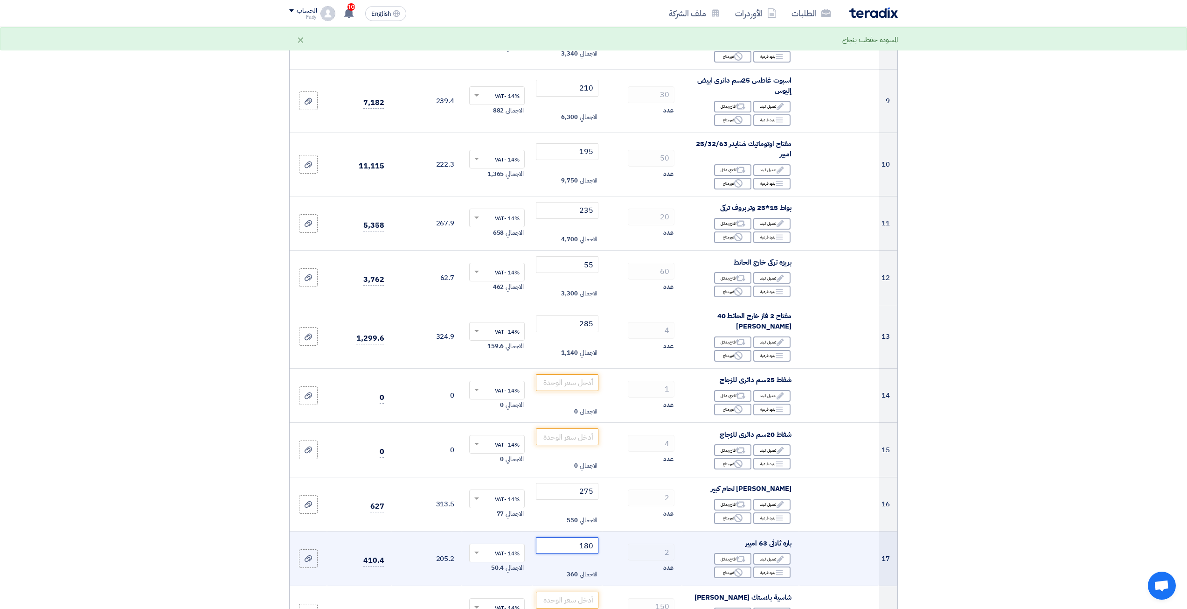
type input "180"
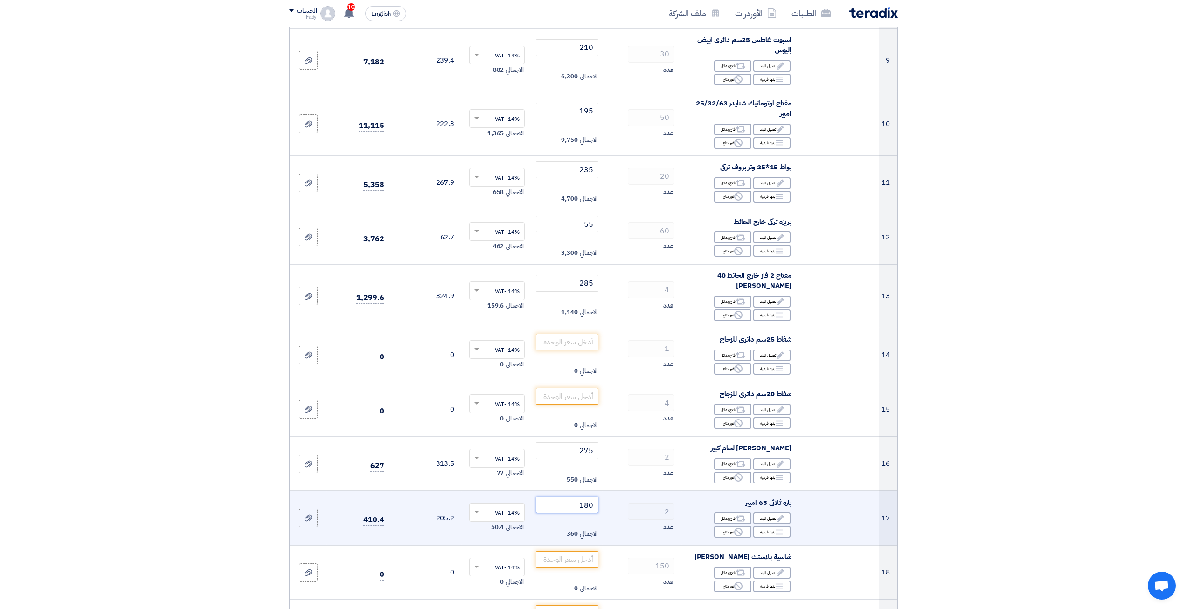
scroll to position [606, 0]
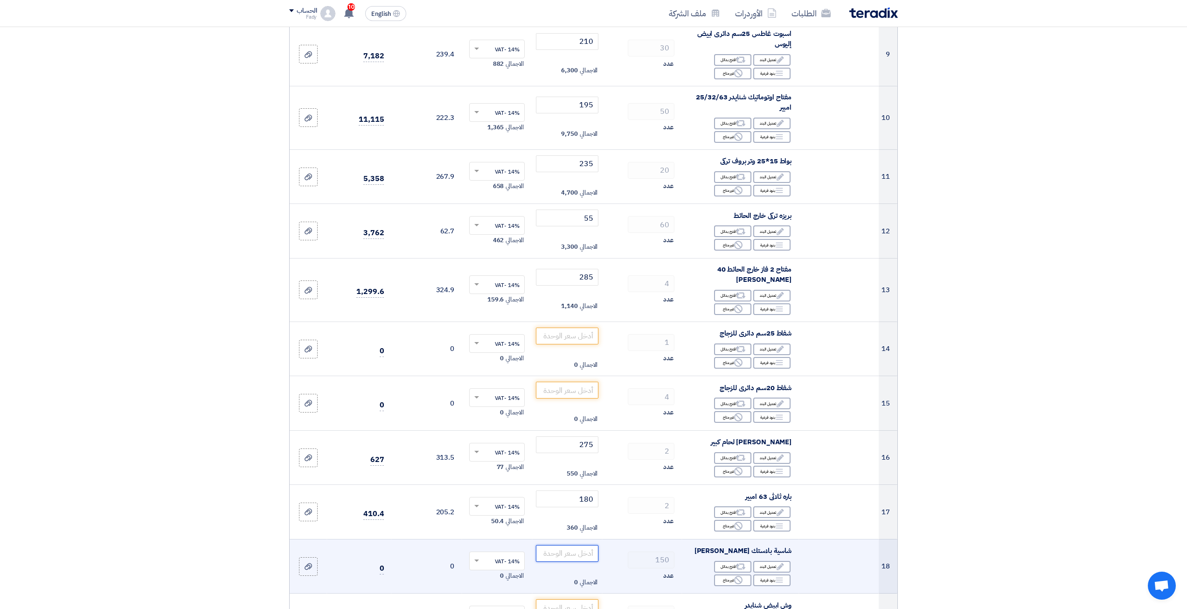
click at [597, 545] on input "number" at bounding box center [567, 553] width 63 height 17
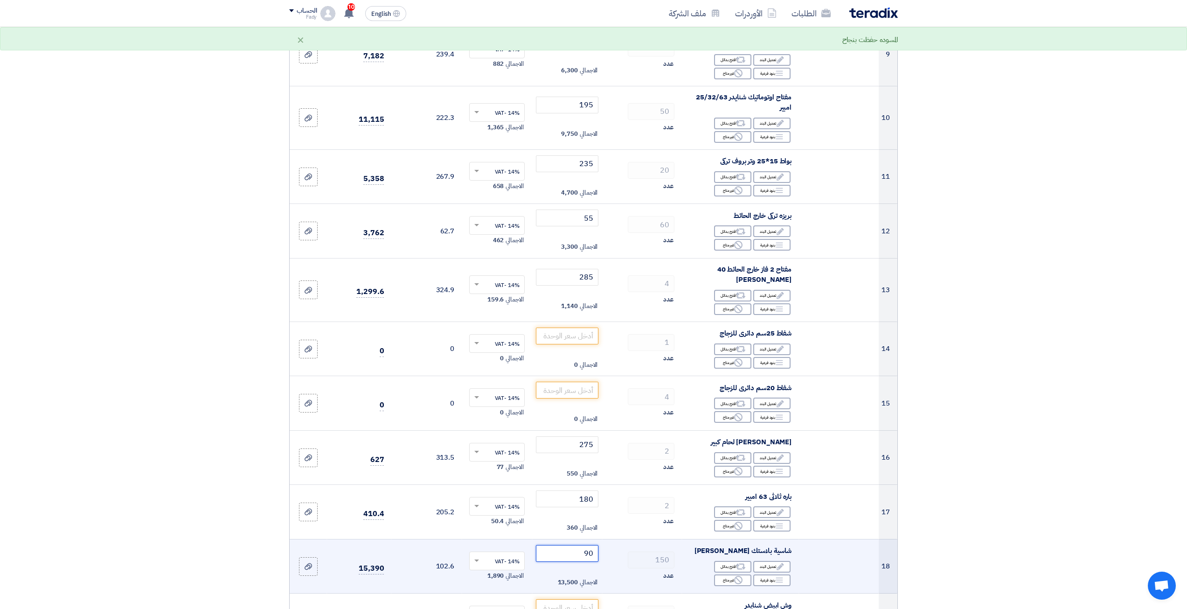
click at [590, 545] on input "90" at bounding box center [567, 553] width 63 height 17
drag, startPoint x: 583, startPoint y: 542, endPoint x: 600, endPoint y: 542, distance: 16.3
click at [600, 542] on td "90 الاجمالي 13,500" at bounding box center [567, 566] width 70 height 55
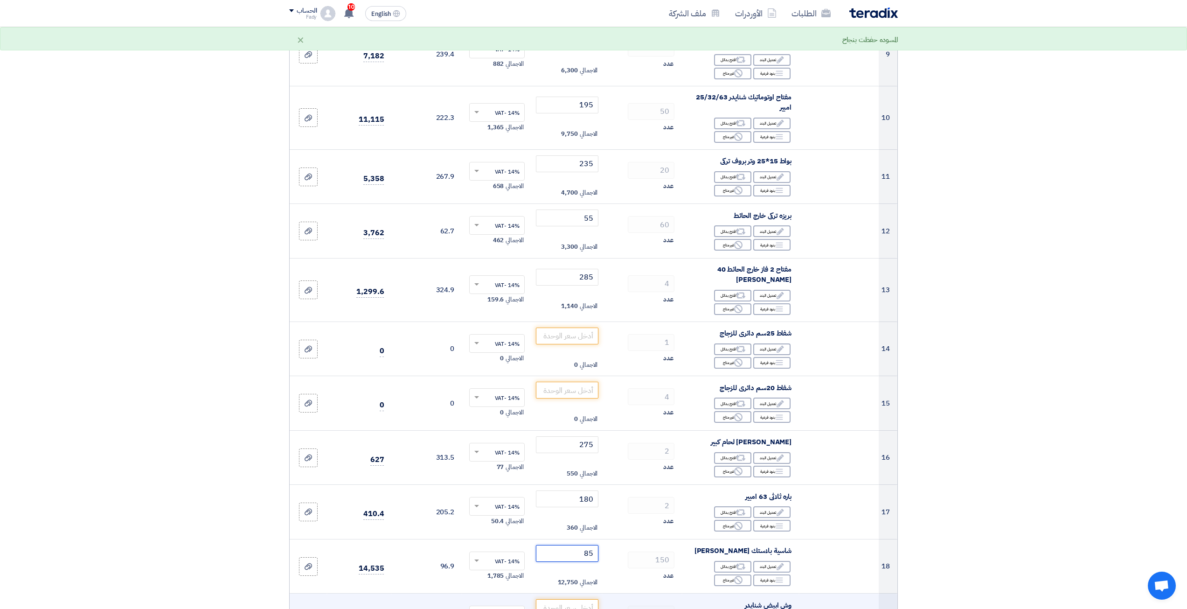
type input "85"
click at [582, 593] on td "الاجمالي 0" at bounding box center [567, 620] width 70 height 55
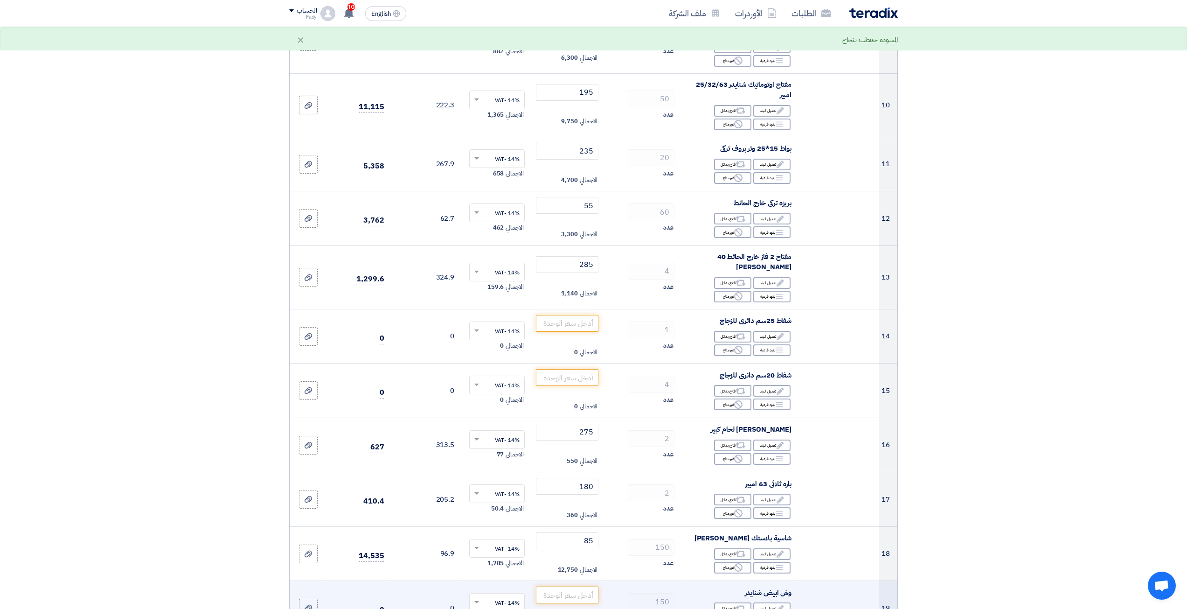
scroll to position [653, 0]
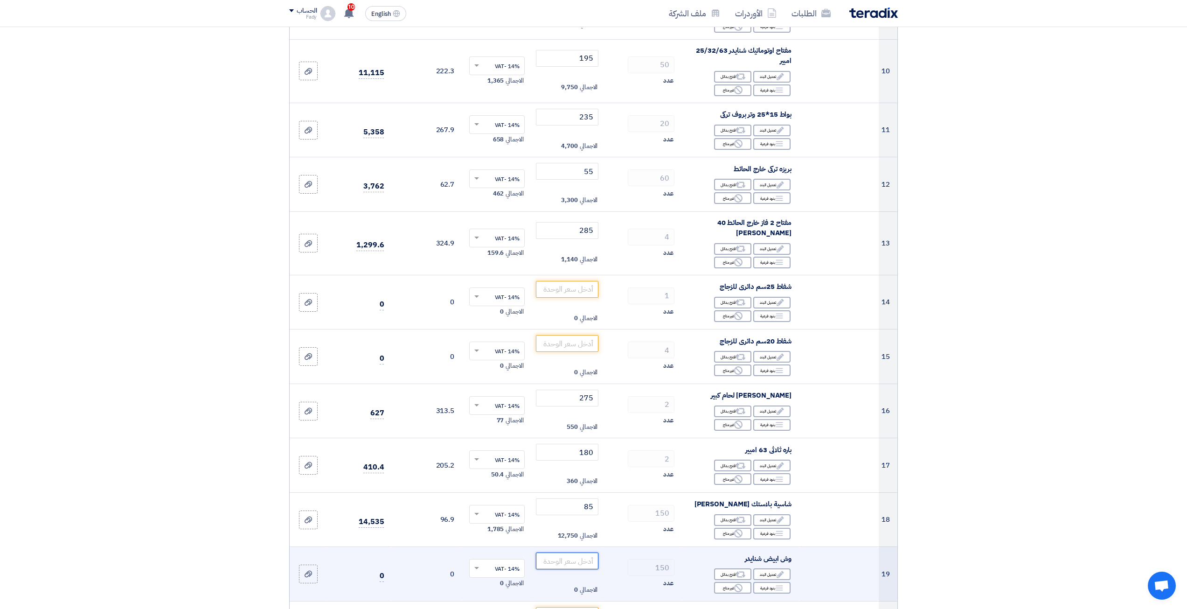
click at [554, 552] on input "number" at bounding box center [567, 560] width 63 height 17
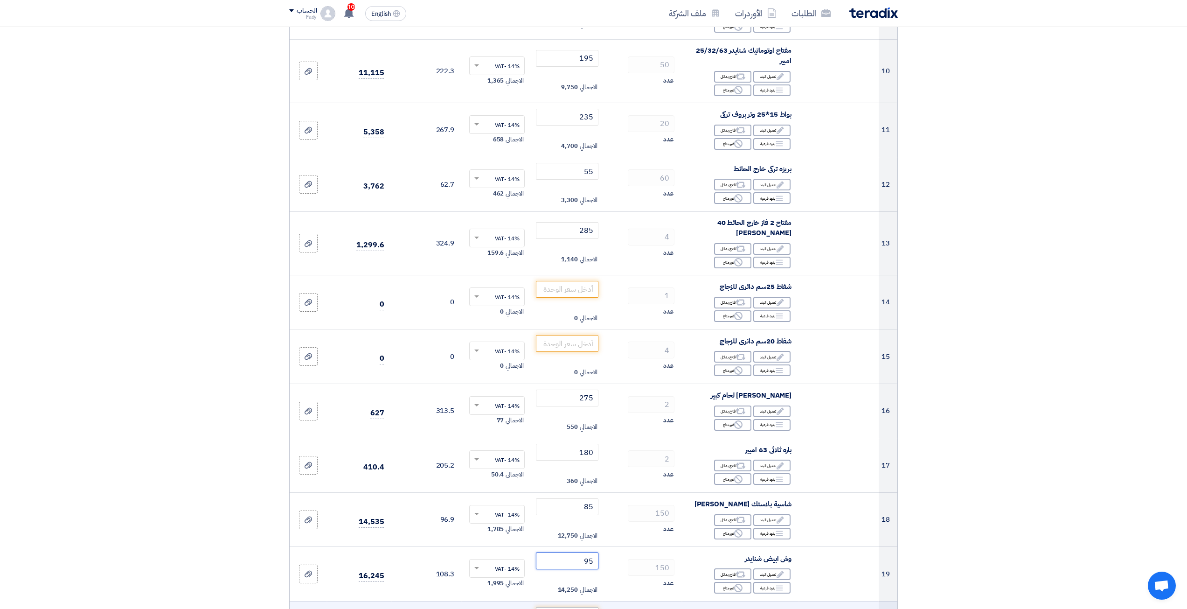
type input "95"
click at [585, 607] on input "number" at bounding box center [567, 615] width 63 height 17
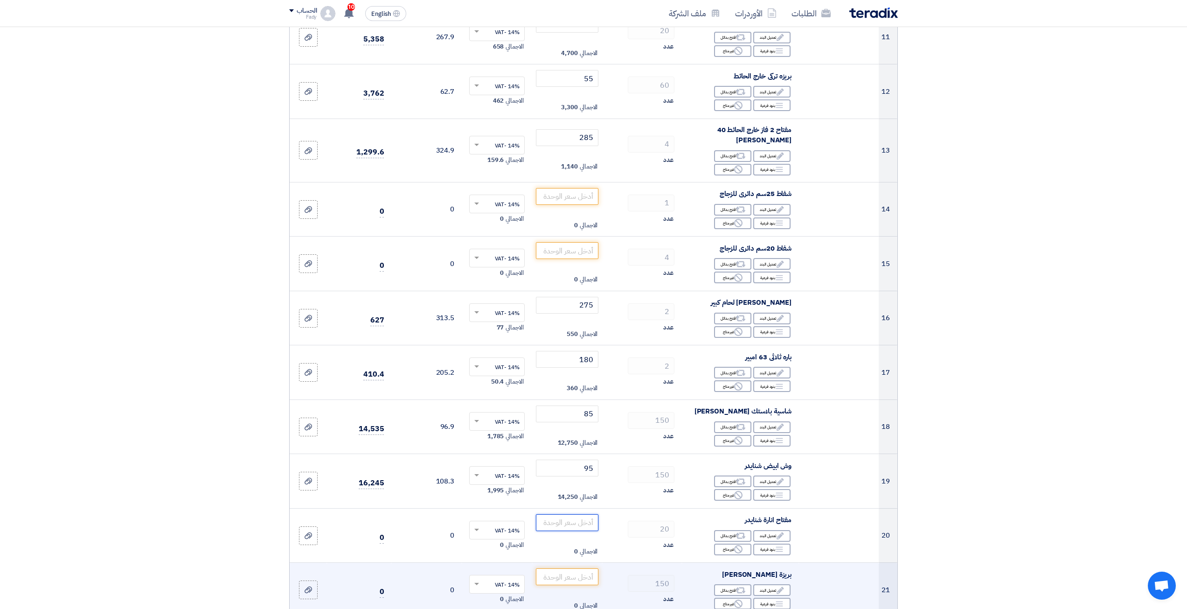
scroll to position [746, 0]
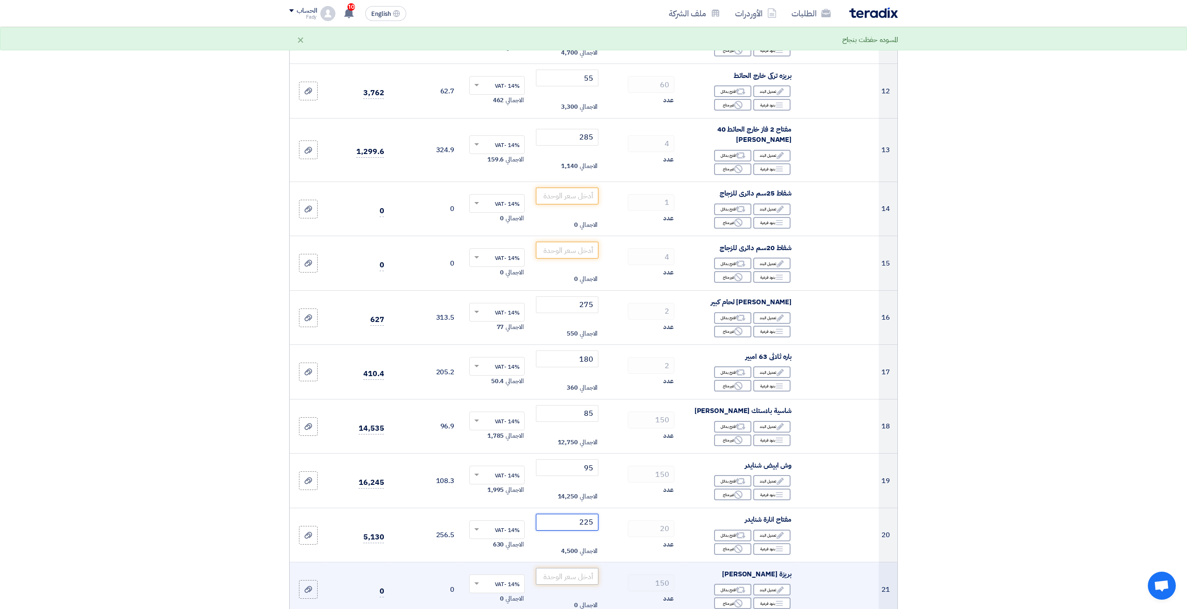
type input "225"
click at [570, 568] on input "number" at bounding box center [567, 576] width 63 height 17
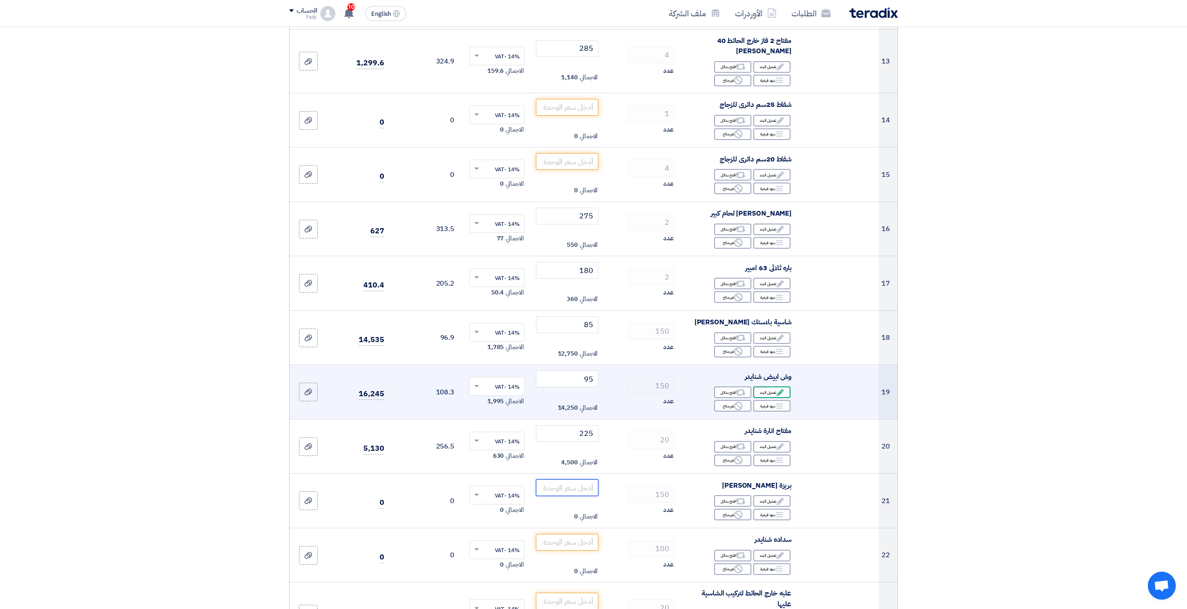
scroll to position [839, 0]
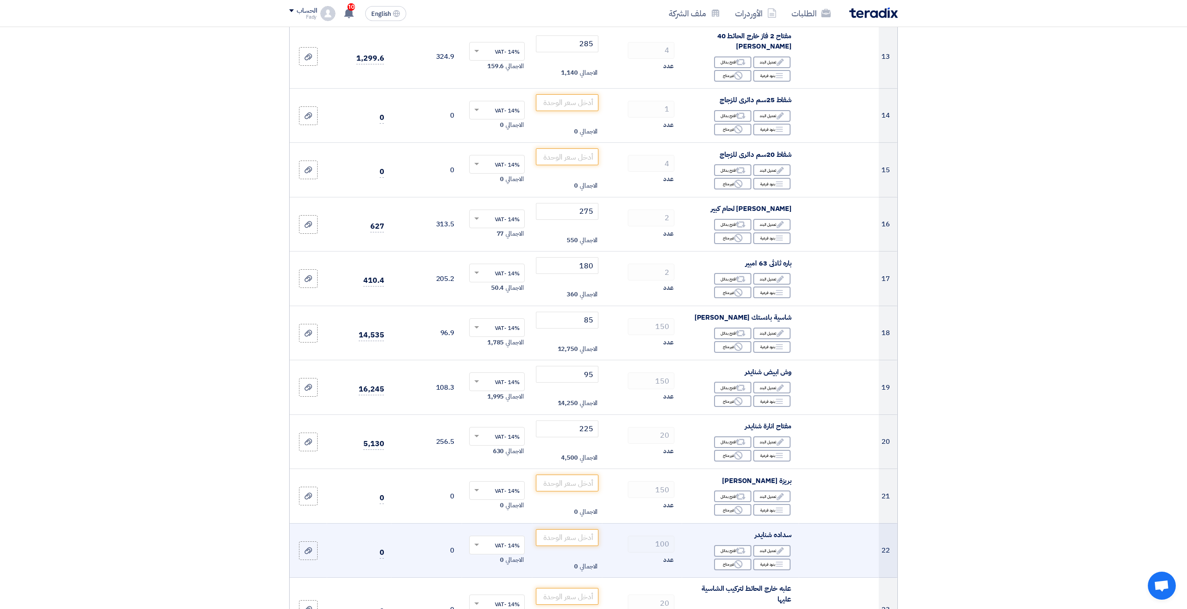
click at [803, 532] on td at bounding box center [839, 550] width 80 height 55
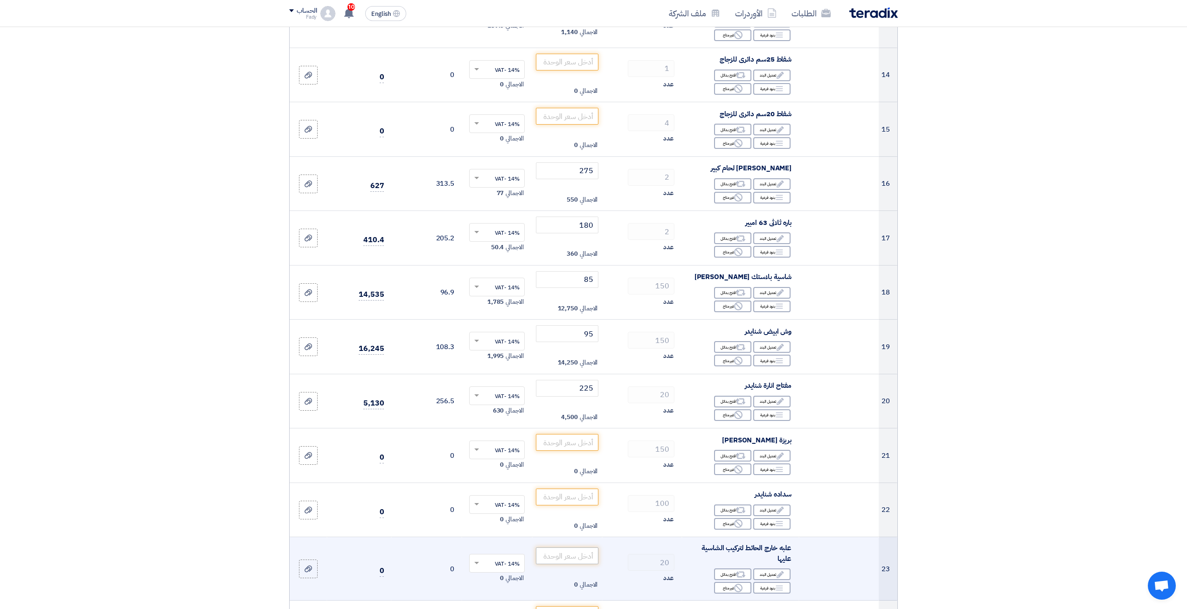
scroll to position [886, 0]
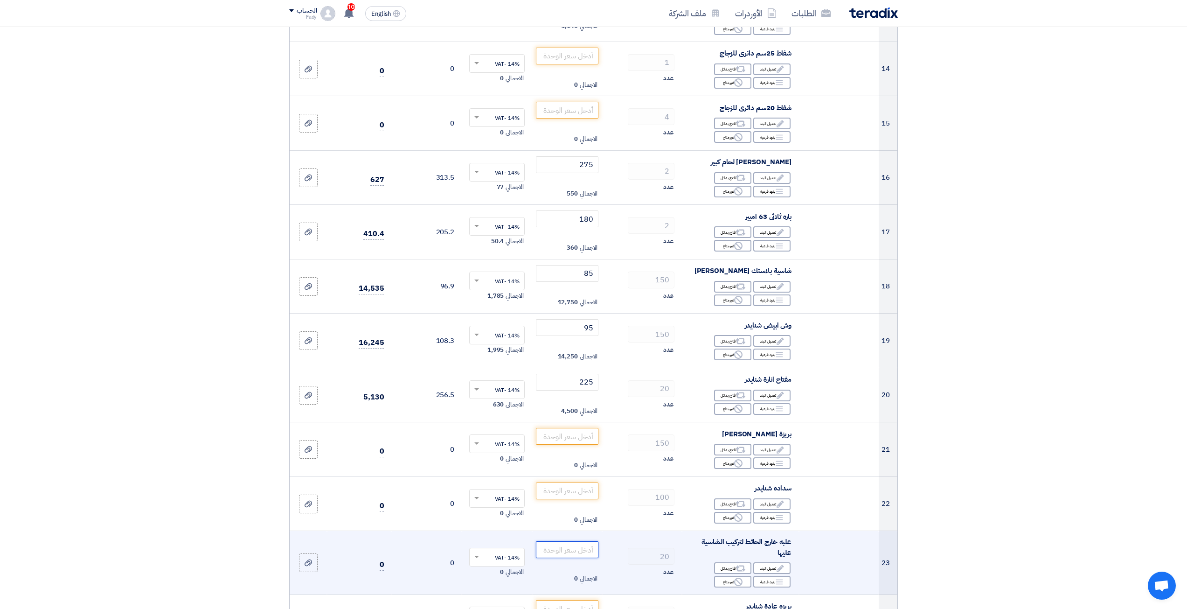
click at [581, 541] on input "number" at bounding box center [567, 549] width 63 height 17
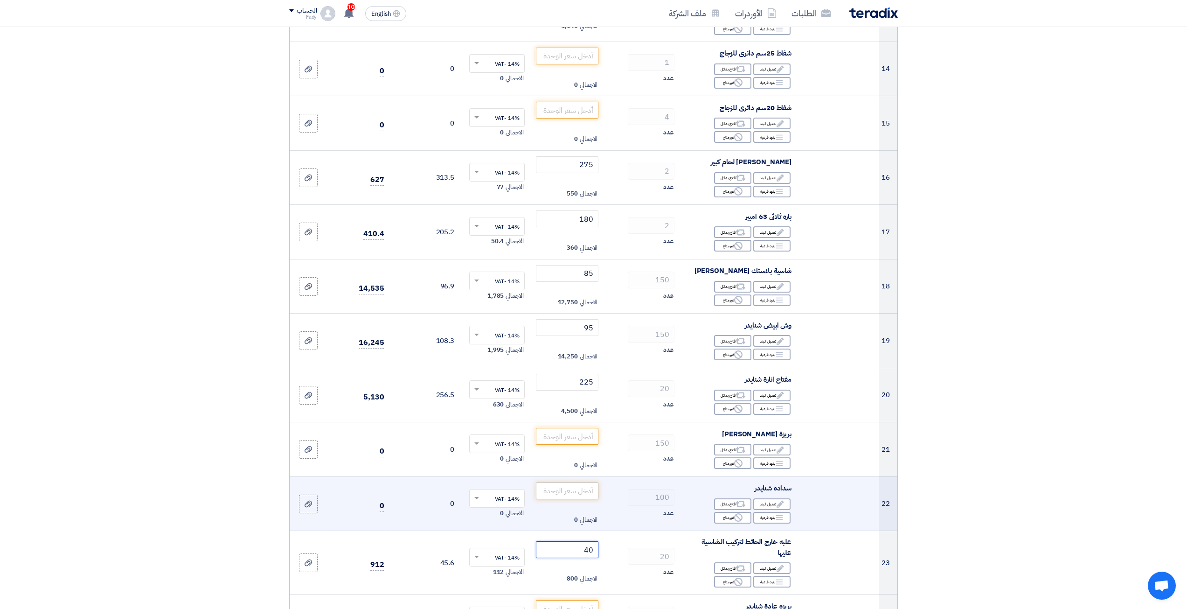
type input "40"
click at [561, 487] on input "number" at bounding box center [567, 490] width 63 height 17
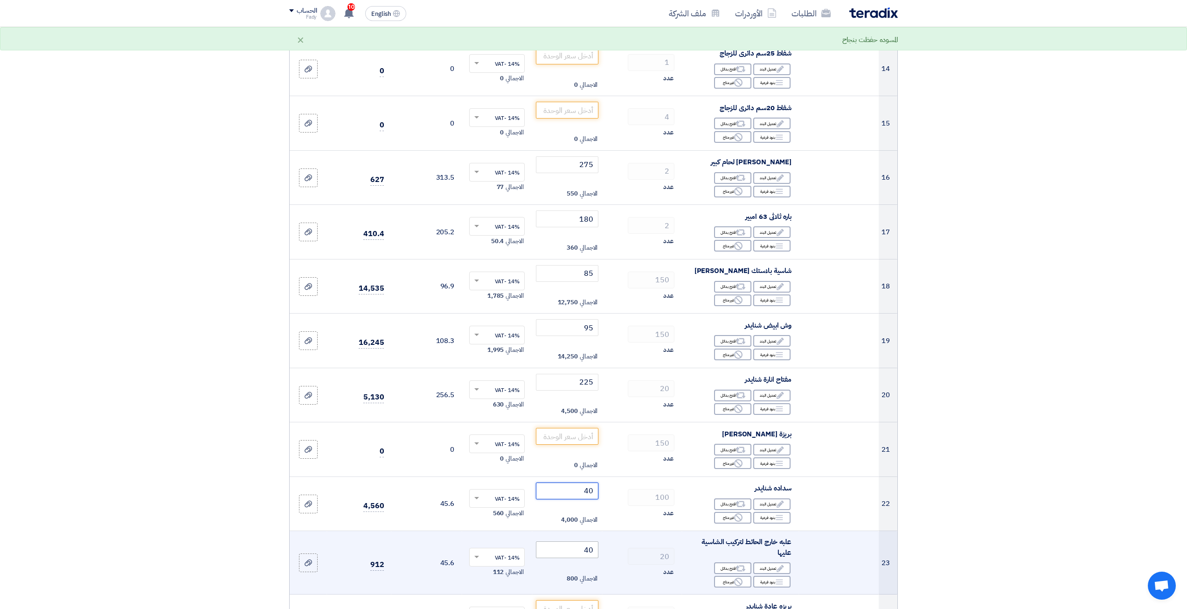
type input "40"
click at [584, 541] on input "40" at bounding box center [567, 549] width 63 height 17
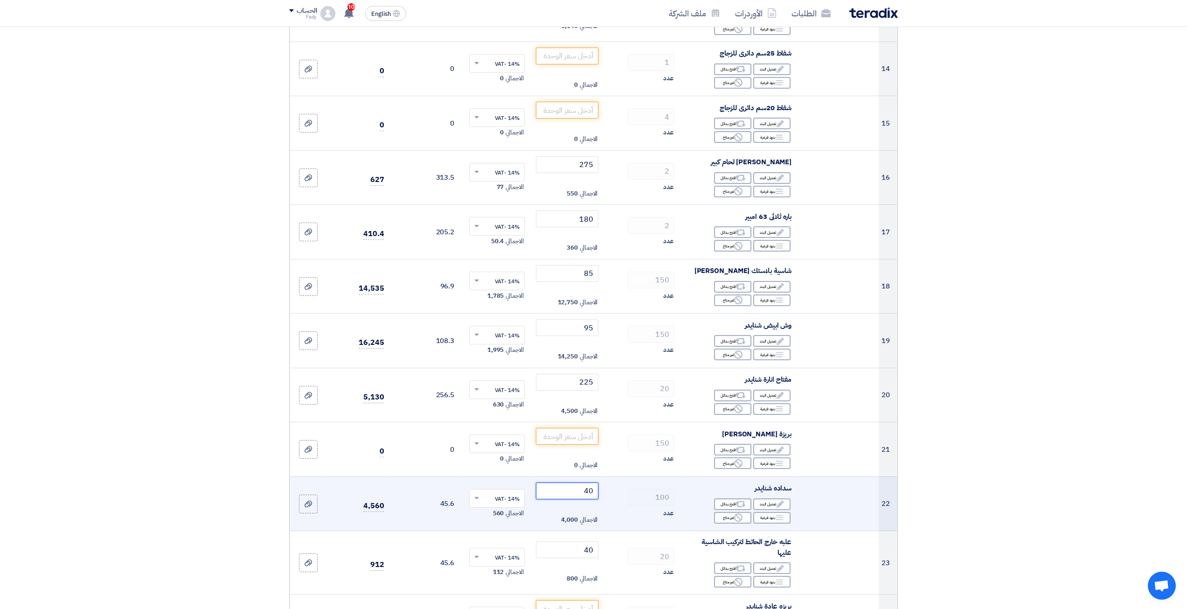
click at [595, 482] on input "40" at bounding box center [567, 490] width 63 height 17
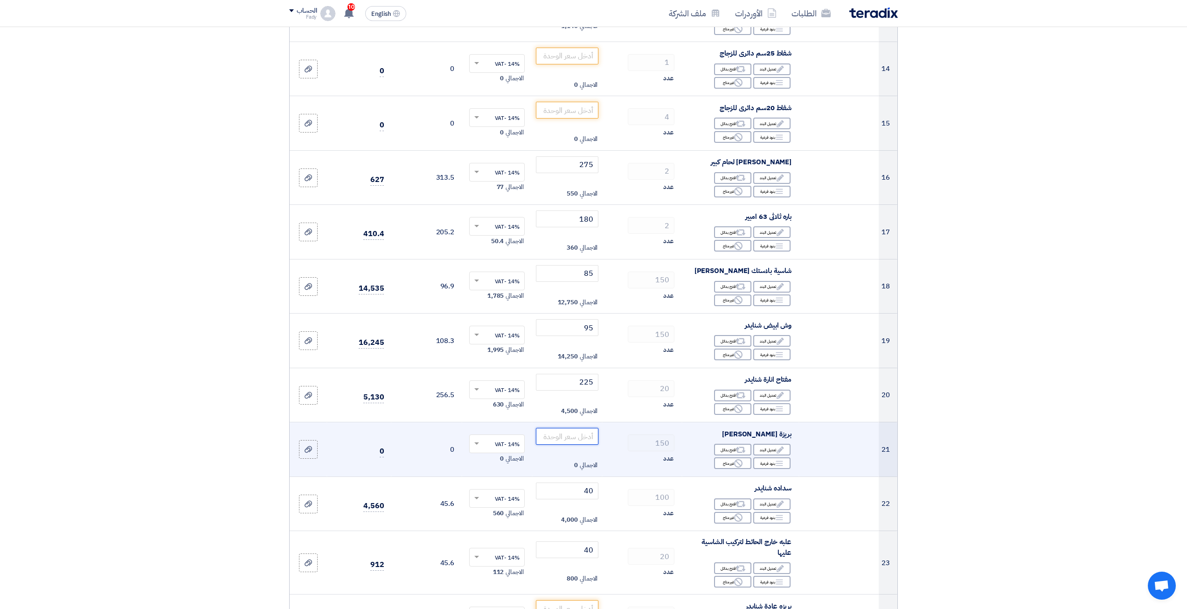
click at [576, 430] on input "number" at bounding box center [567, 436] width 63 height 17
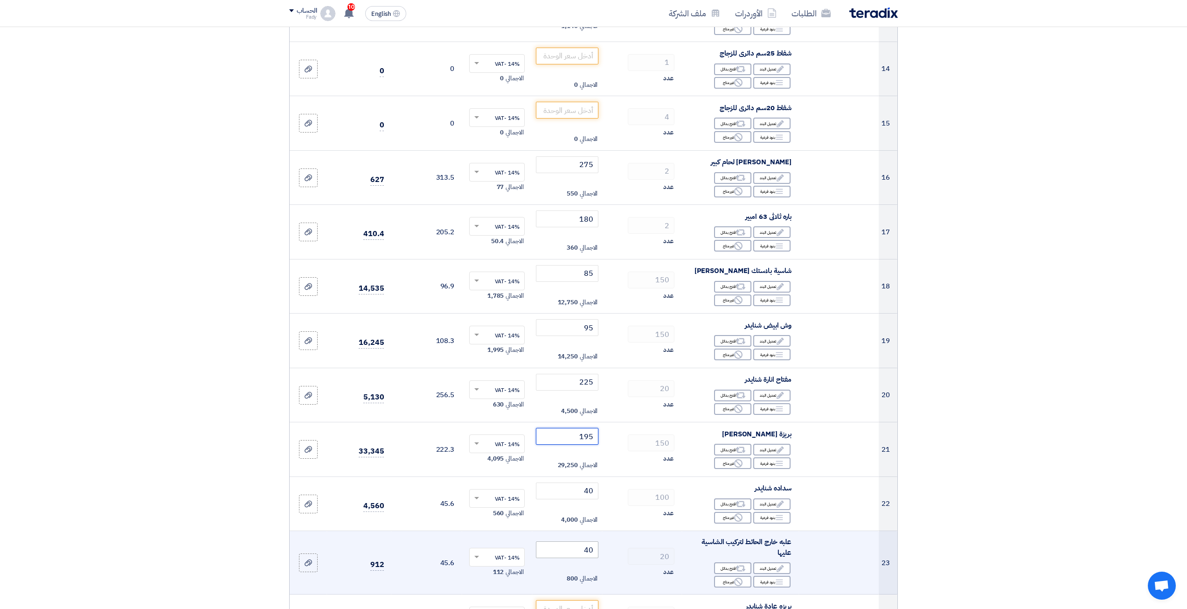
type input "195"
click at [585, 541] on input "40" at bounding box center [567, 549] width 63 height 17
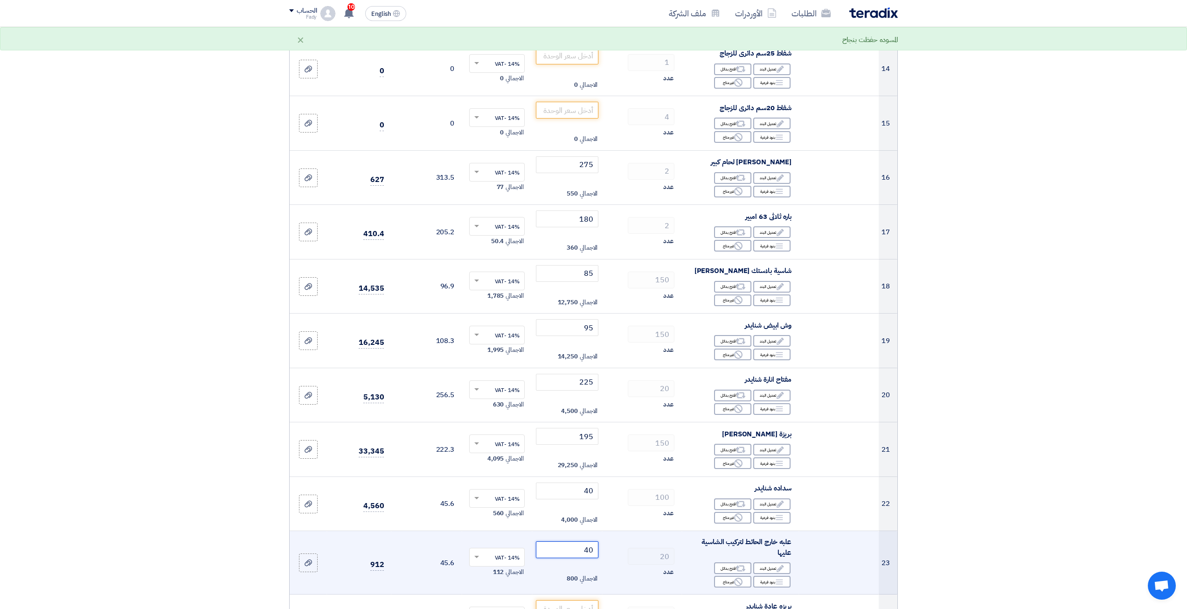
click at [575, 544] on input "40" at bounding box center [567, 549] width 63 height 17
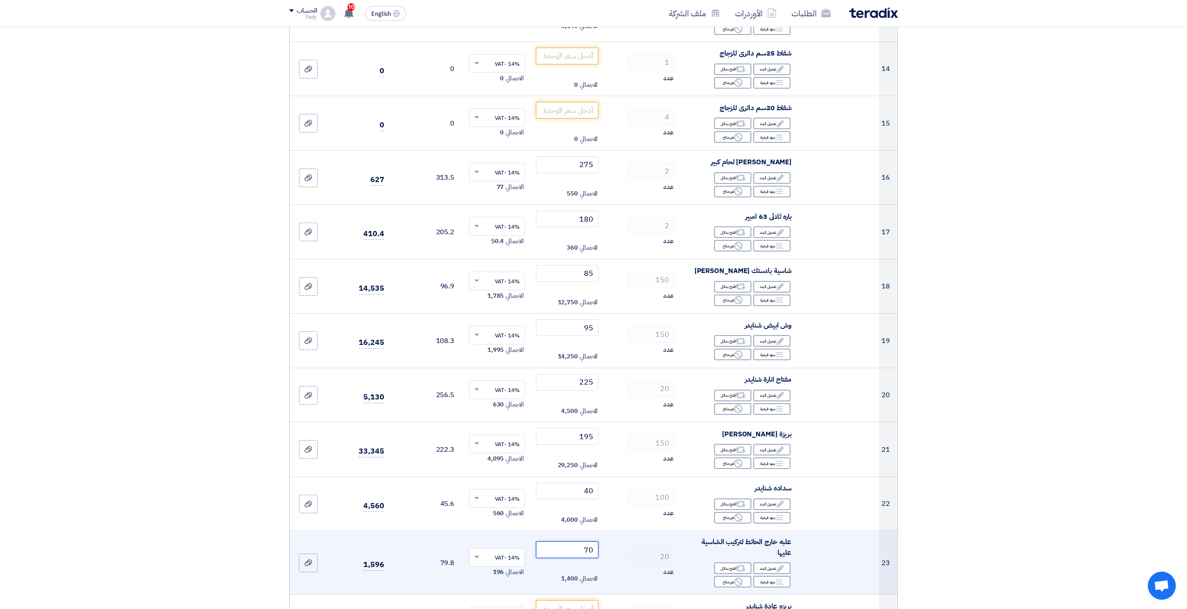
type input "70"
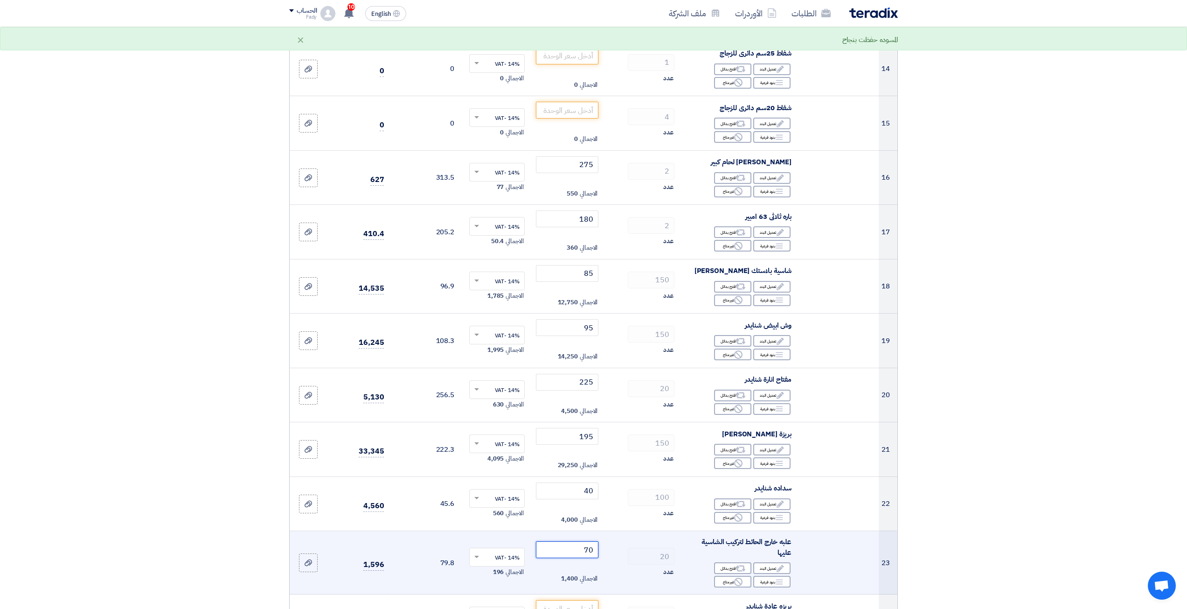
scroll to position [933, 0]
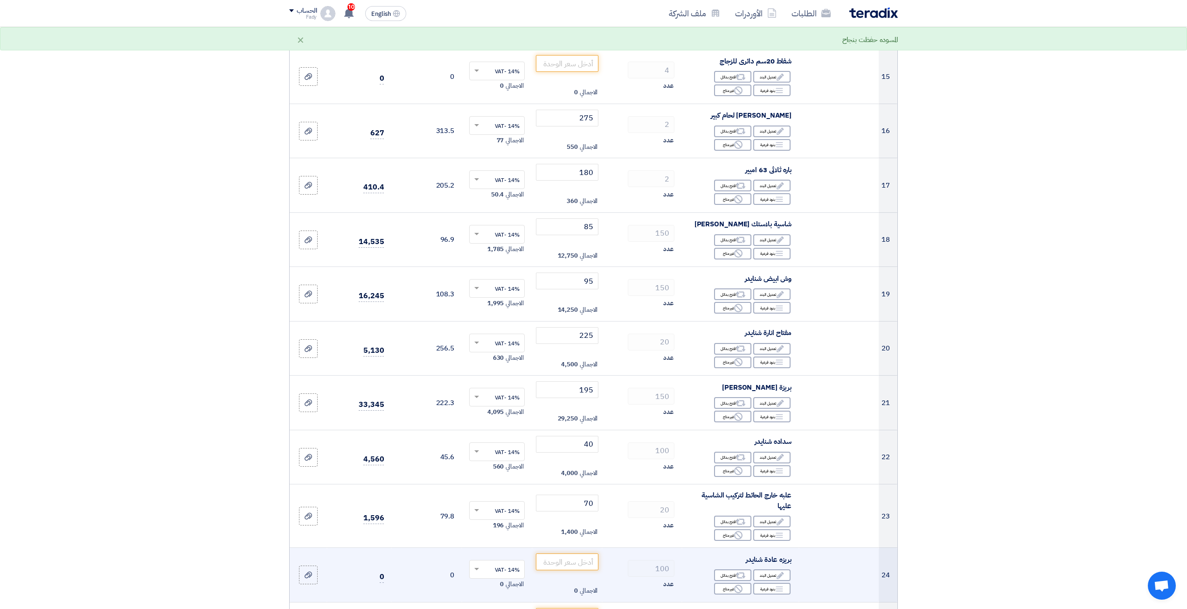
click at [575, 568] on td "الاجمالي 0" at bounding box center [567, 575] width 70 height 55
click at [570, 558] on input "number" at bounding box center [567, 561] width 63 height 17
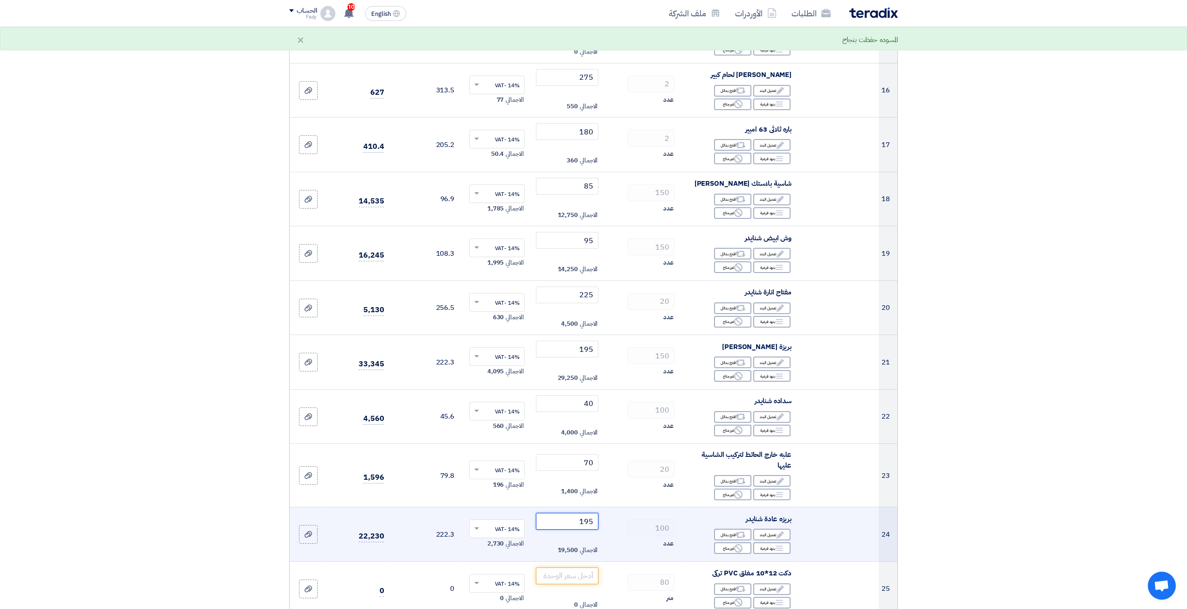
scroll to position [979, 0]
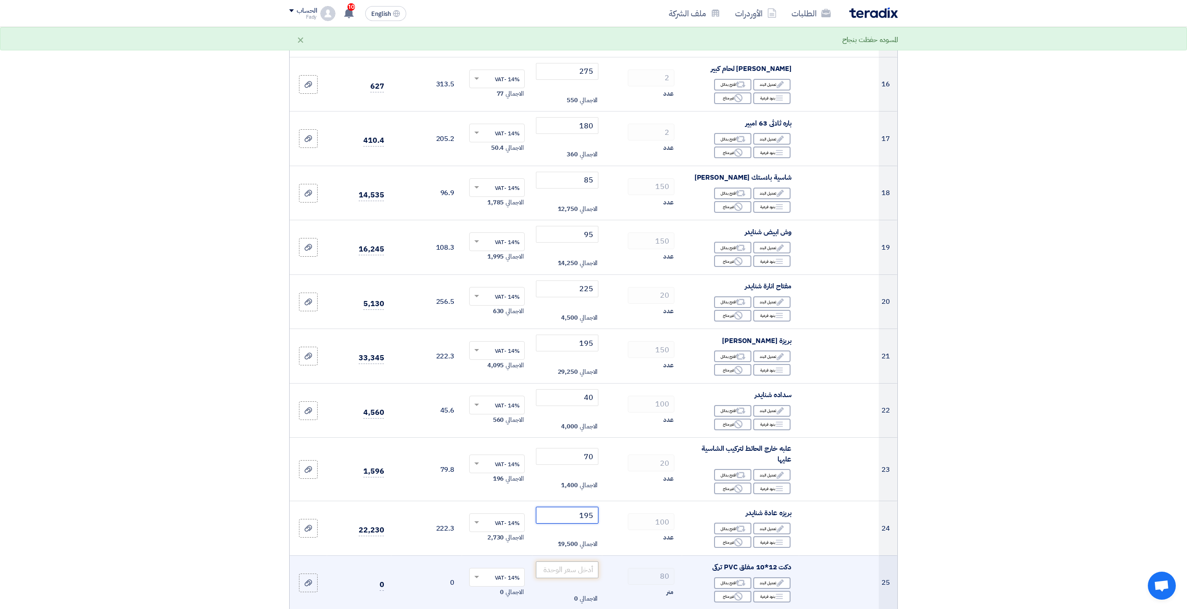
type input "195"
click at [575, 561] on input "number" at bounding box center [567, 569] width 63 height 17
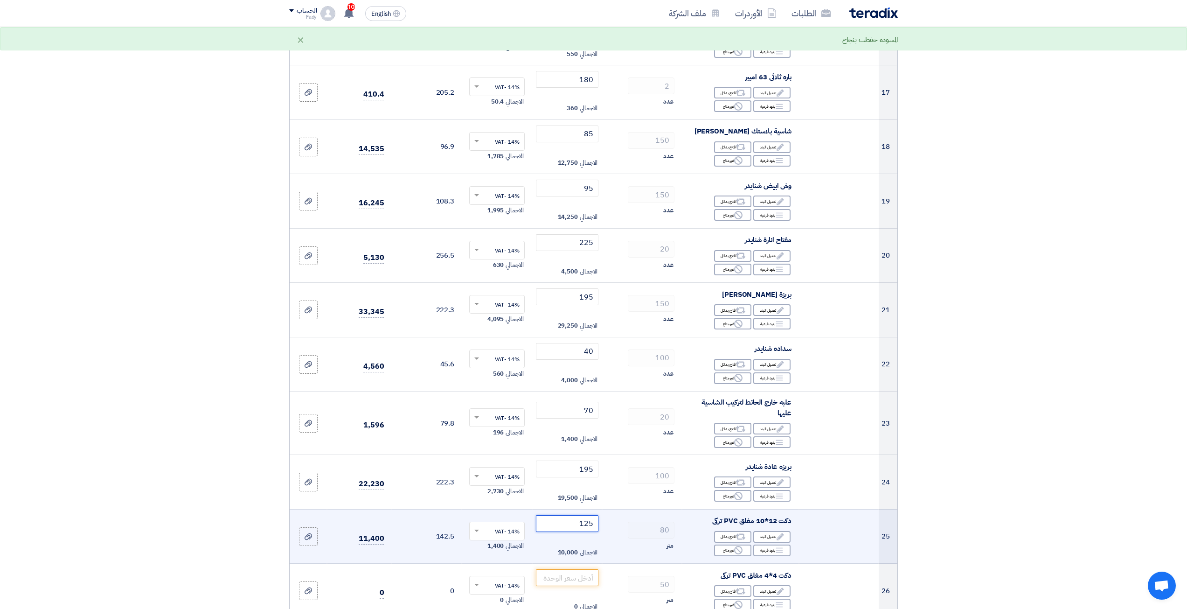
scroll to position [1026, 0]
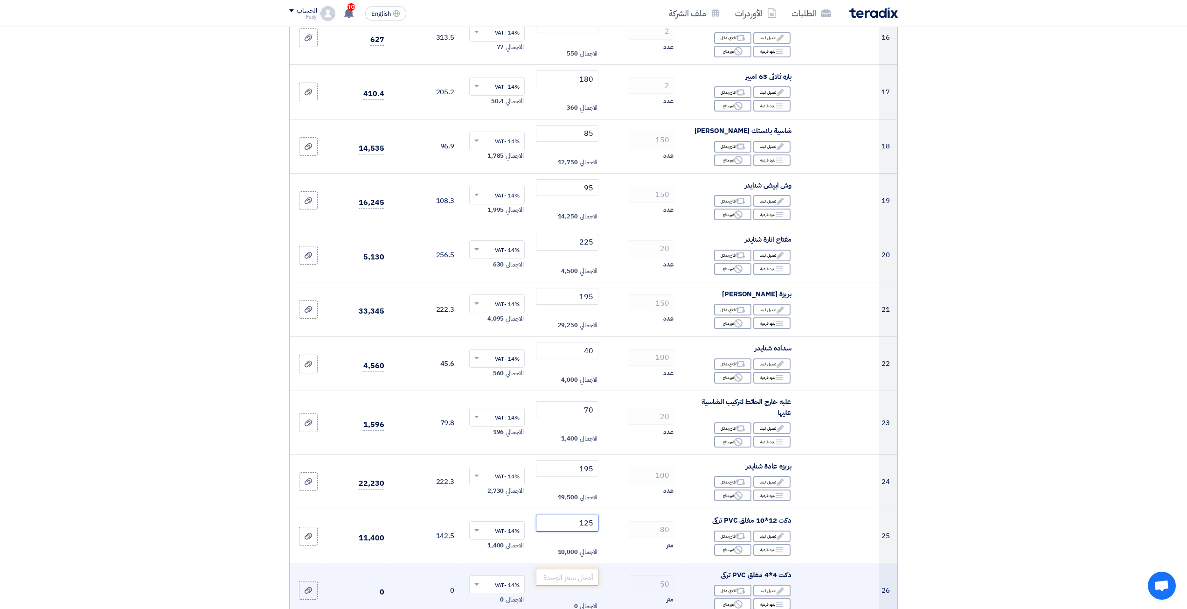
type input "125"
click at [577, 568] on input "number" at bounding box center [567, 576] width 63 height 17
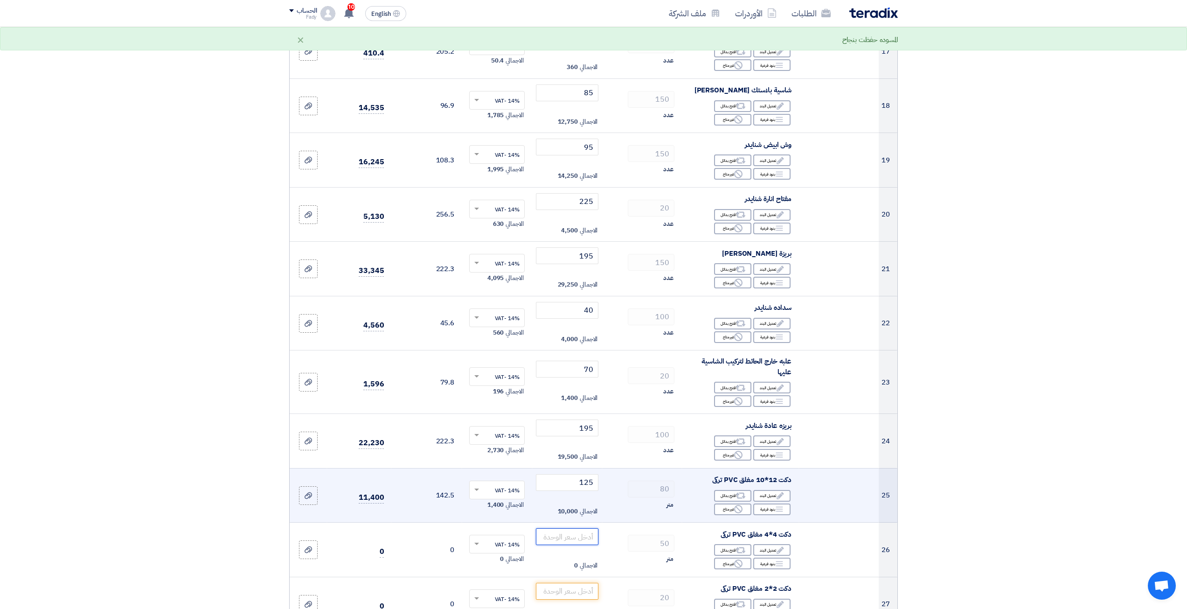
scroll to position [1073, 0]
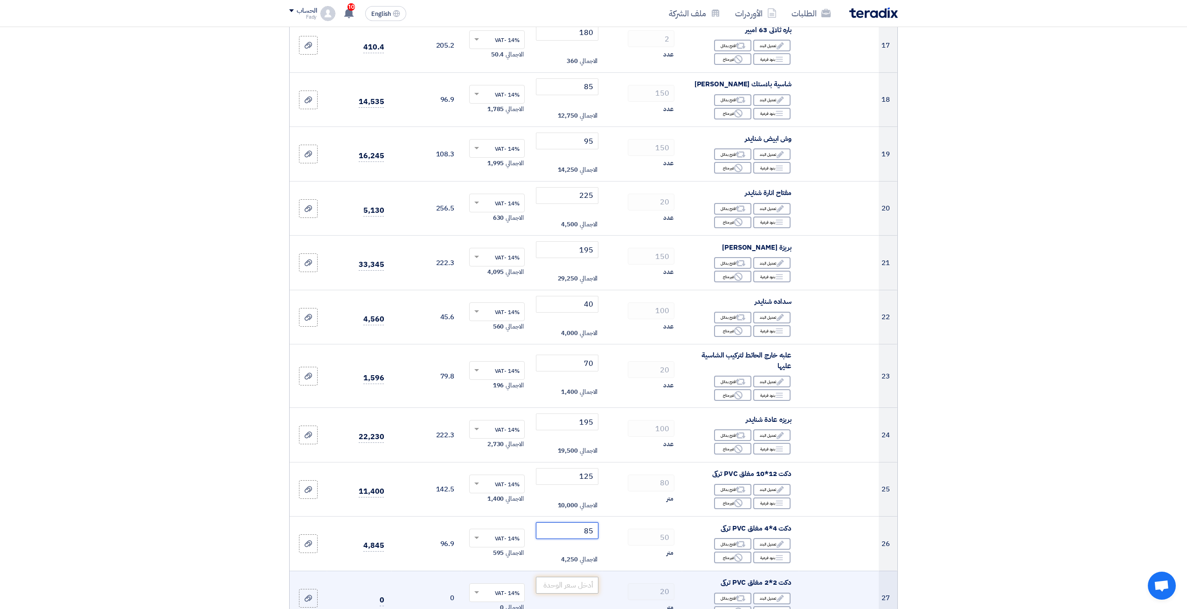
type input "85"
click at [585, 576] on input "number" at bounding box center [567, 584] width 63 height 17
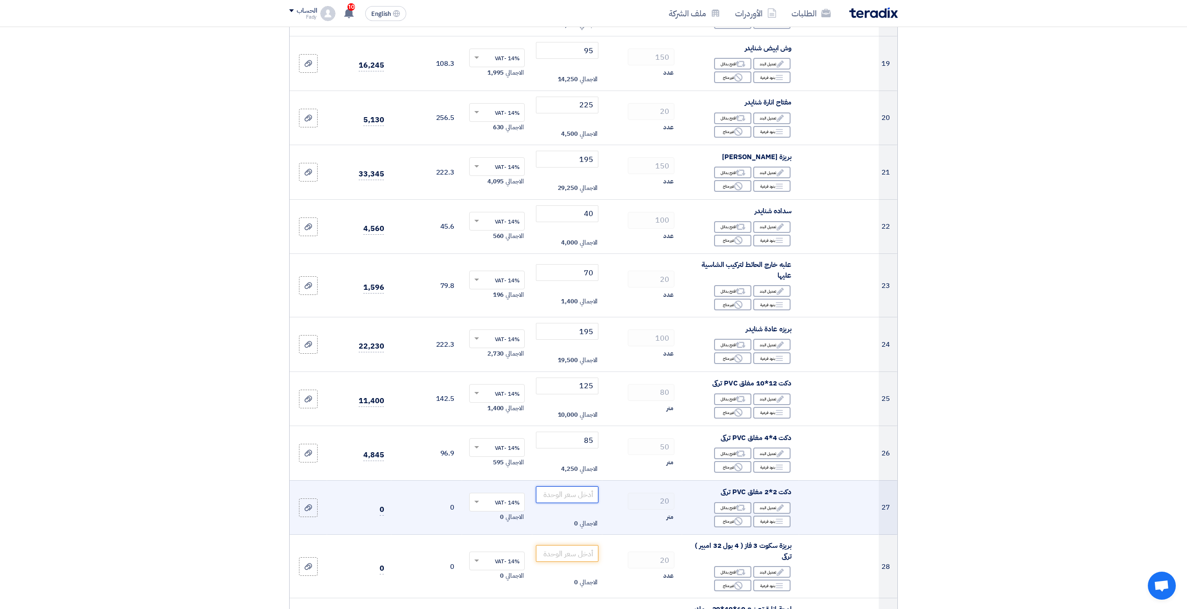
scroll to position [1166, 0]
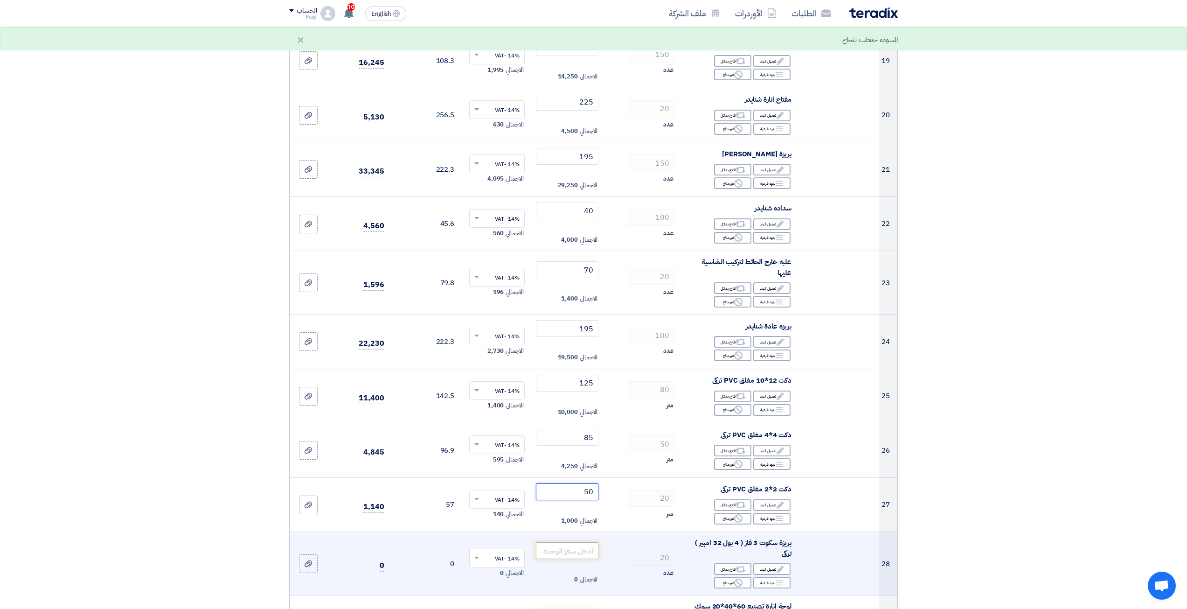
type input "50"
click at [581, 542] on input "number" at bounding box center [567, 550] width 63 height 17
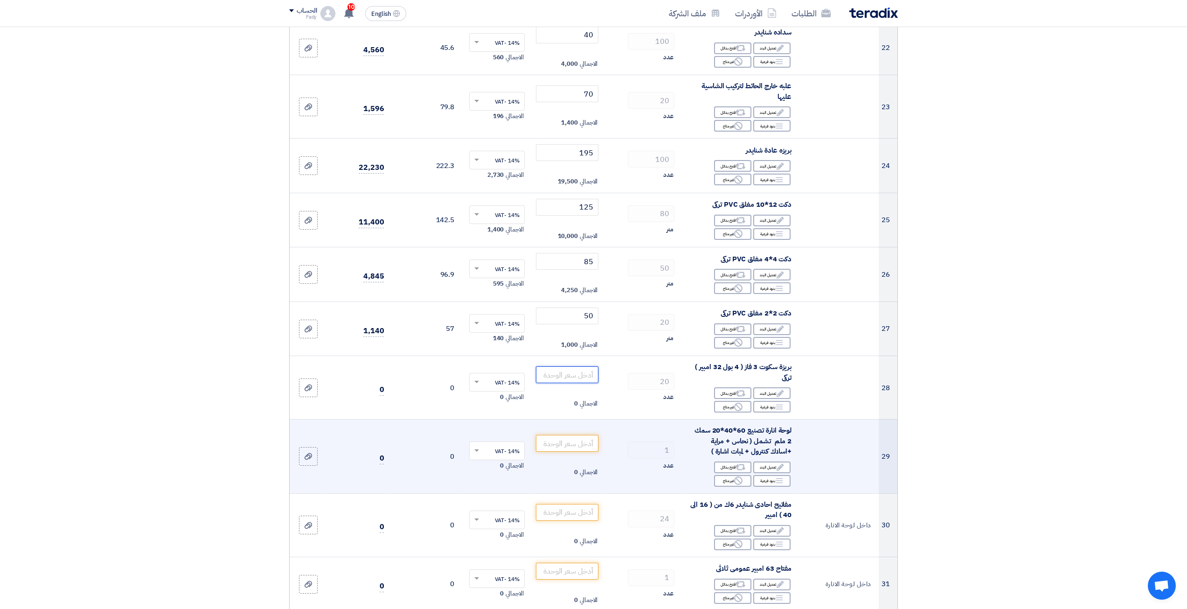
scroll to position [1352, 0]
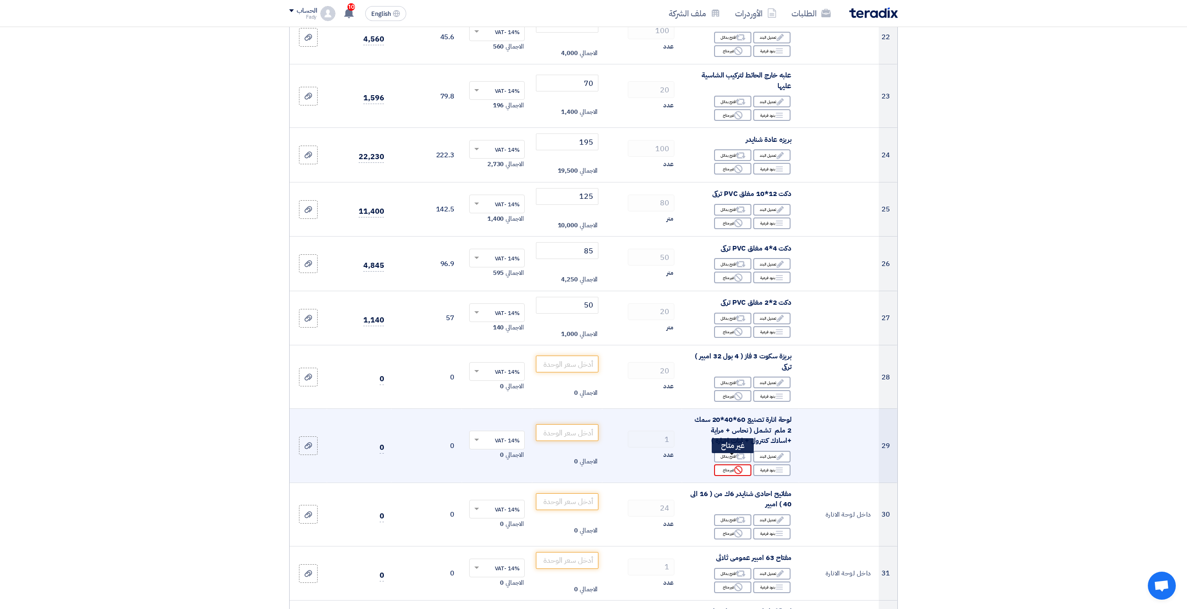
click at [740, 465] on icon "Reject" at bounding box center [738, 469] width 8 height 8
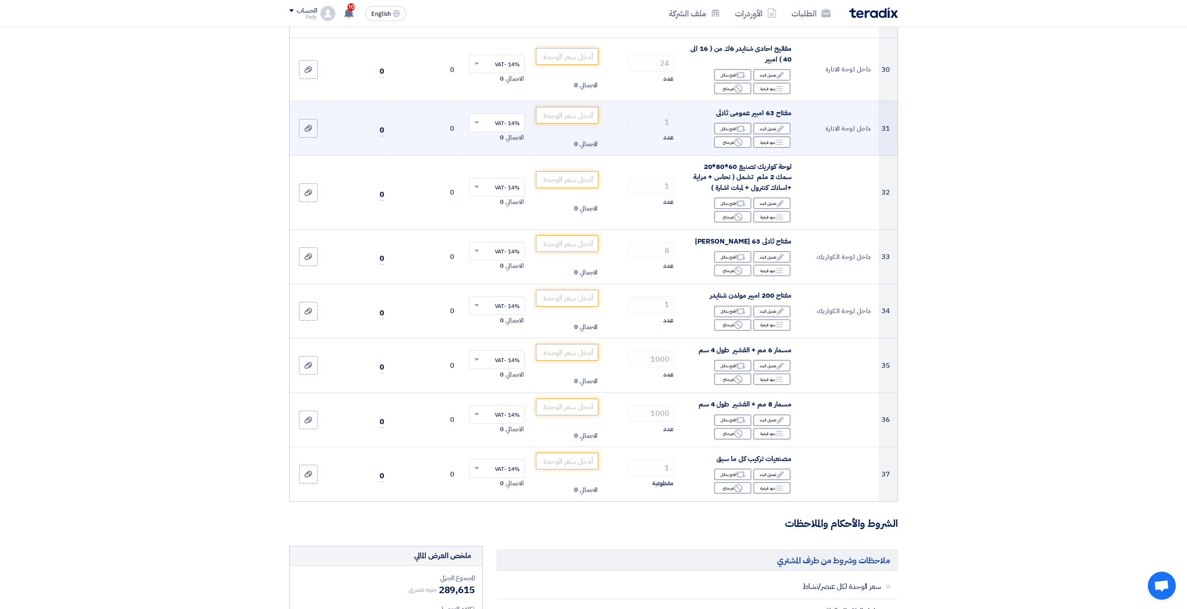
scroll to position [1912, 0]
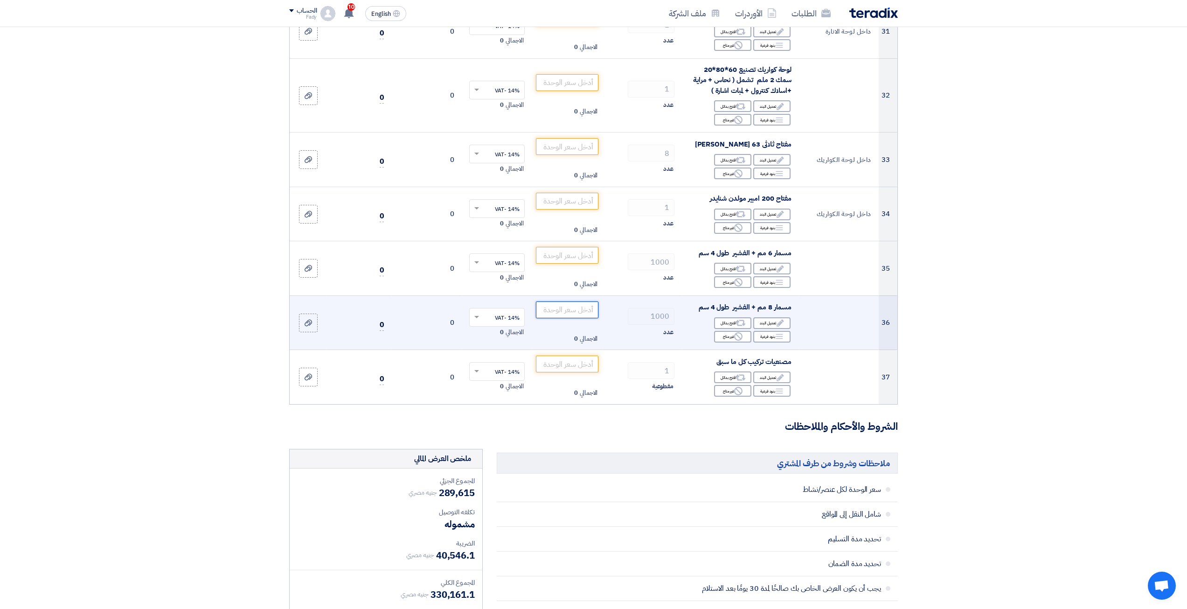
click at [569, 306] on input "number" at bounding box center [567, 309] width 63 height 17
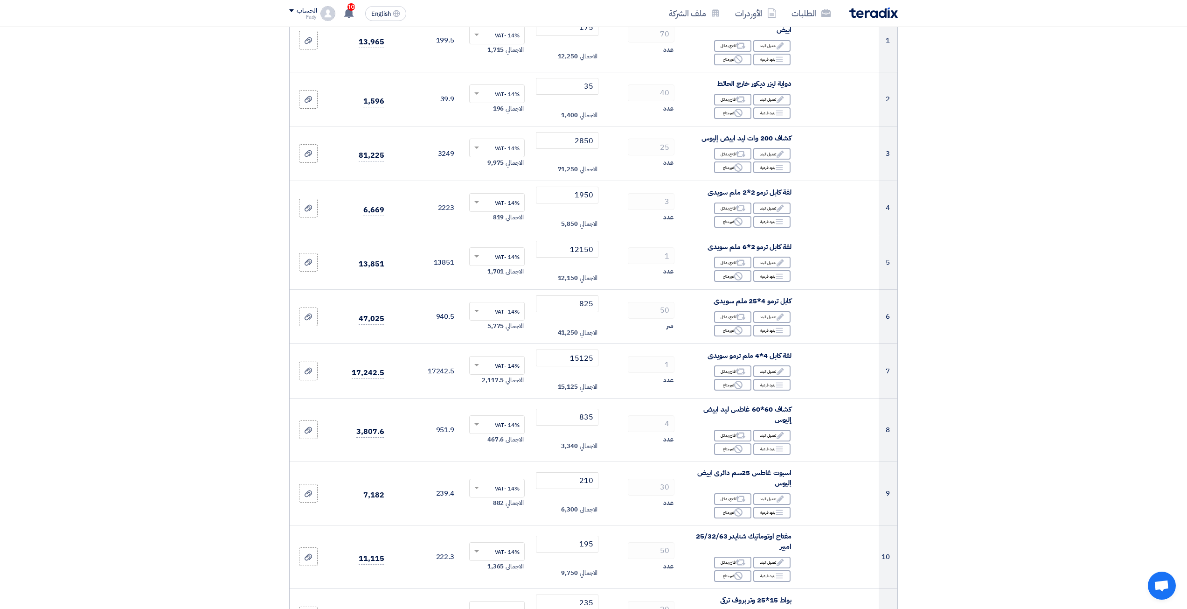
scroll to position [0, 0]
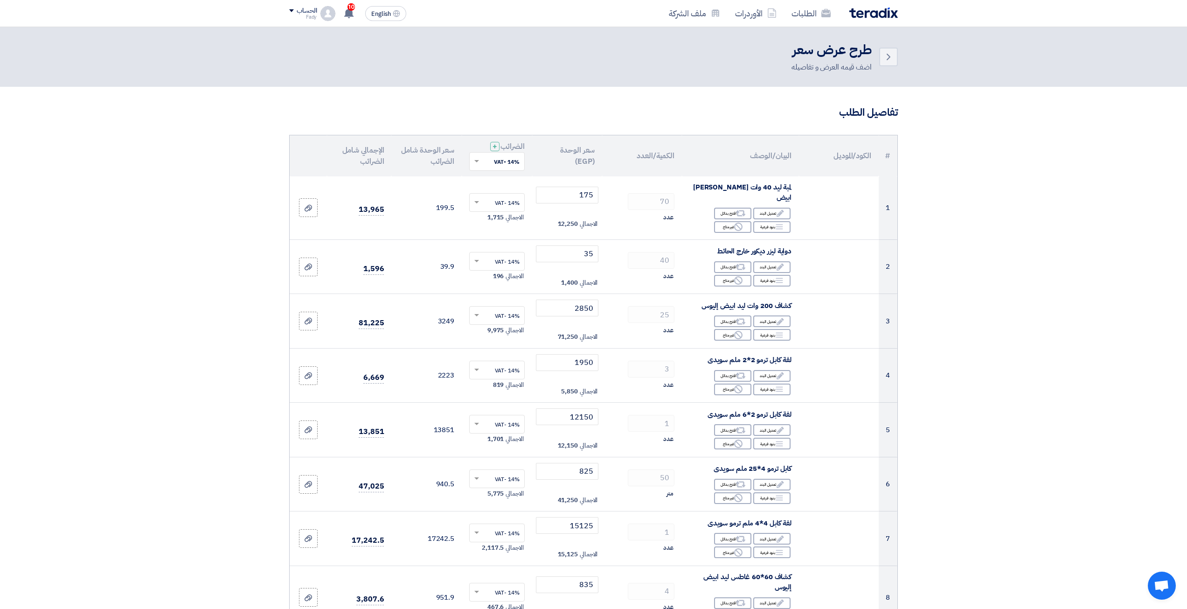
click at [891, 12] on img at bounding box center [873, 12] width 49 height 11
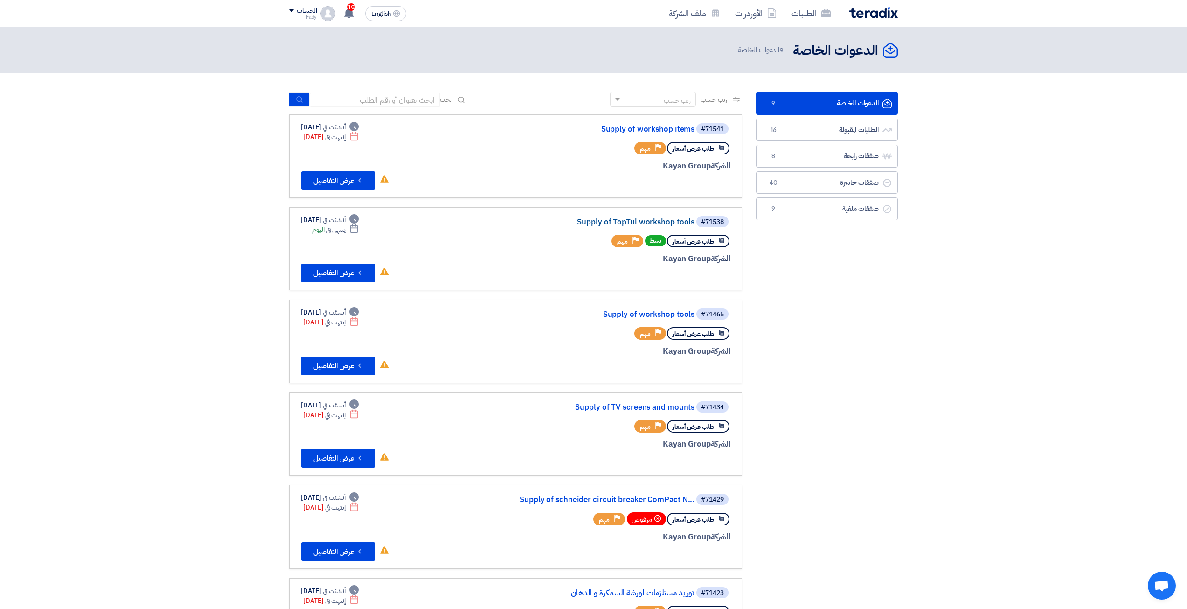
click at [680, 219] on link "Supply of TopTul workshop tools" at bounding box center [601, 222] width 187 height 8
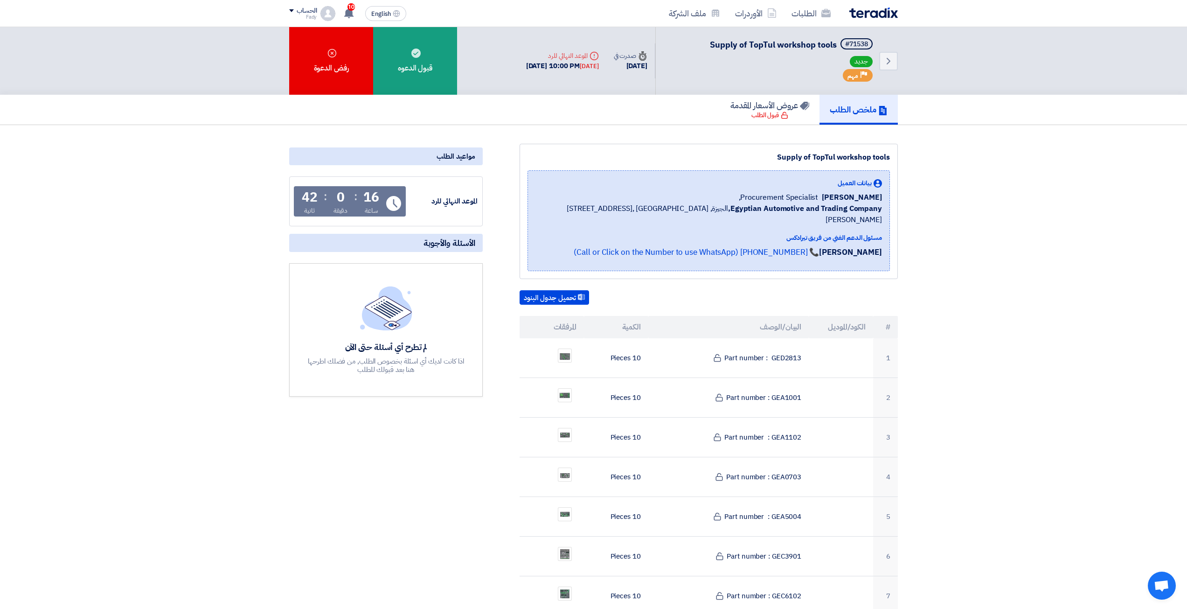
click at [861, 13] on img at bounding box center [873, 12] width 49 height 11
